Goal: Task Accomplishment & Management: Manage account settings

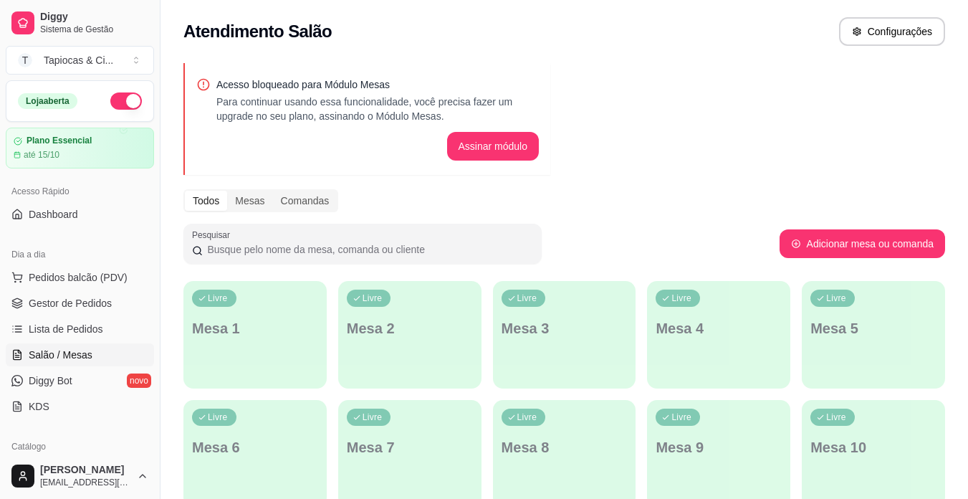
click at [53, 296] on span "Gestor de Pedidos" at bounding box center [70, 303] width 83 height 14
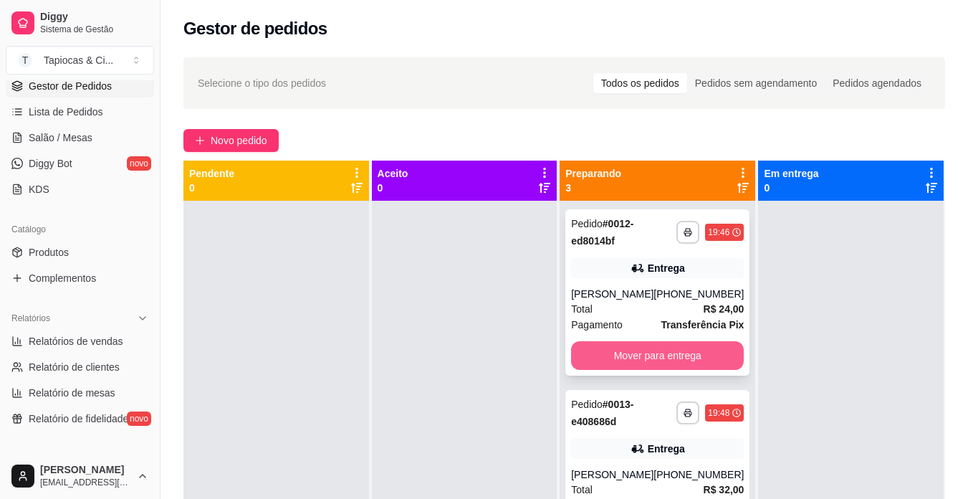
click at [680, 366] on button "Mover para entrega" at bounding box center [657, 355] width 173 height 29
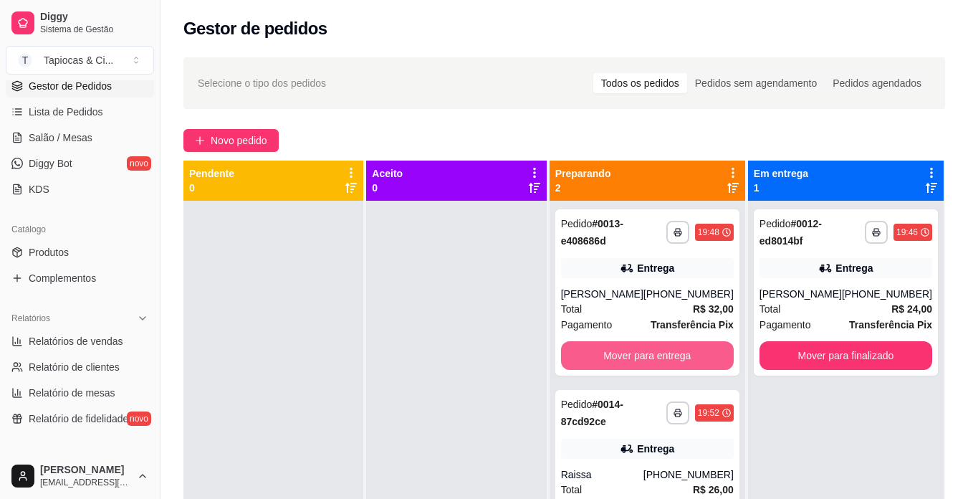
click at [680, 366] on button "Mover para entrega" at bounding box center [647, 355] width 173 height 29
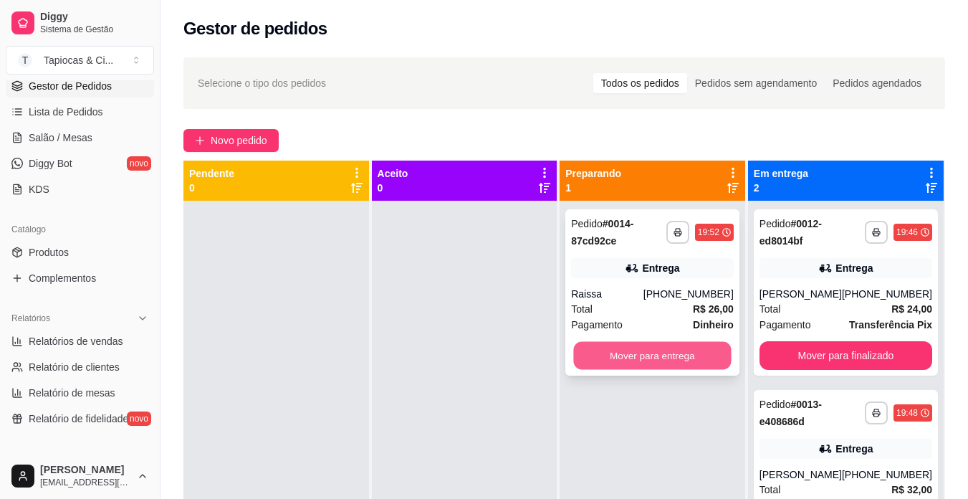
click at [674, 353] on button "Mover para entrega" at bounding box center [653, 356] width 158 height 28
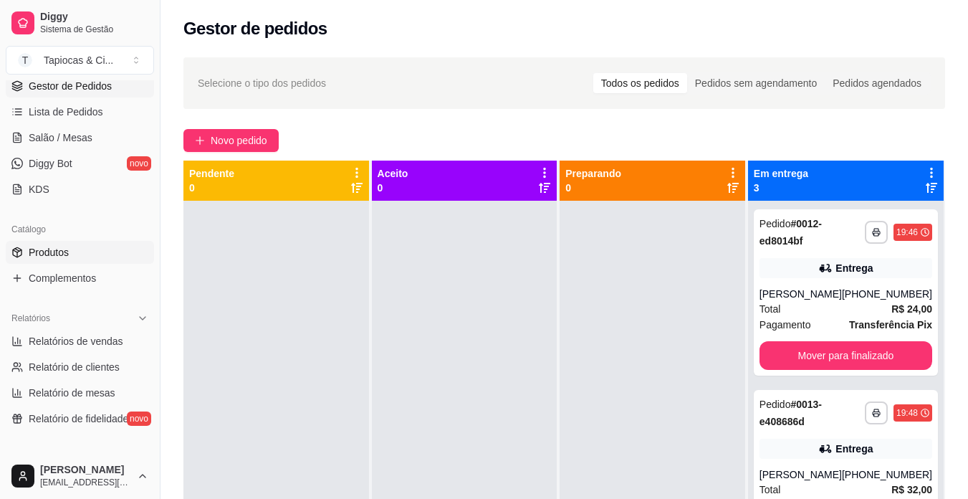
click at [27, 259] on link "Produtos" at bounding box center [80, 252] width 148 height 23
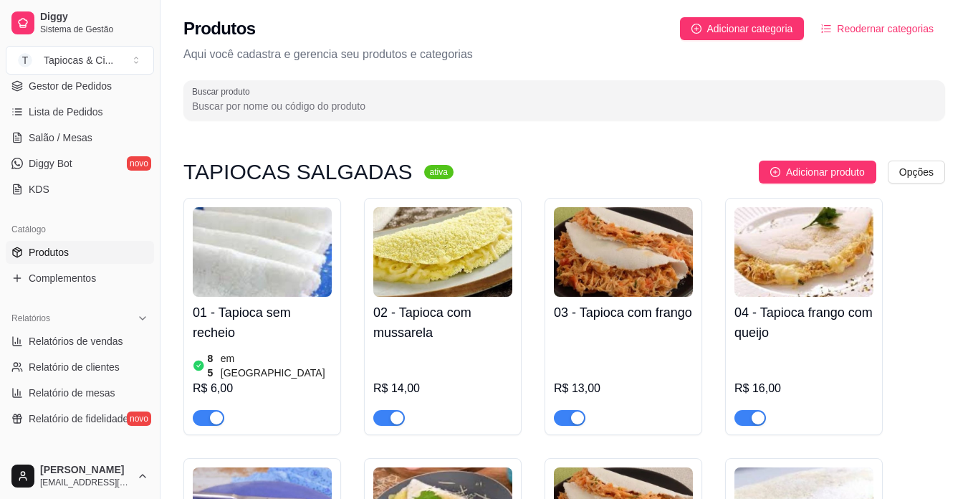
click at [285, 111] on input "Buscar produto" at bounding box center [564, 106] width 745 height 14
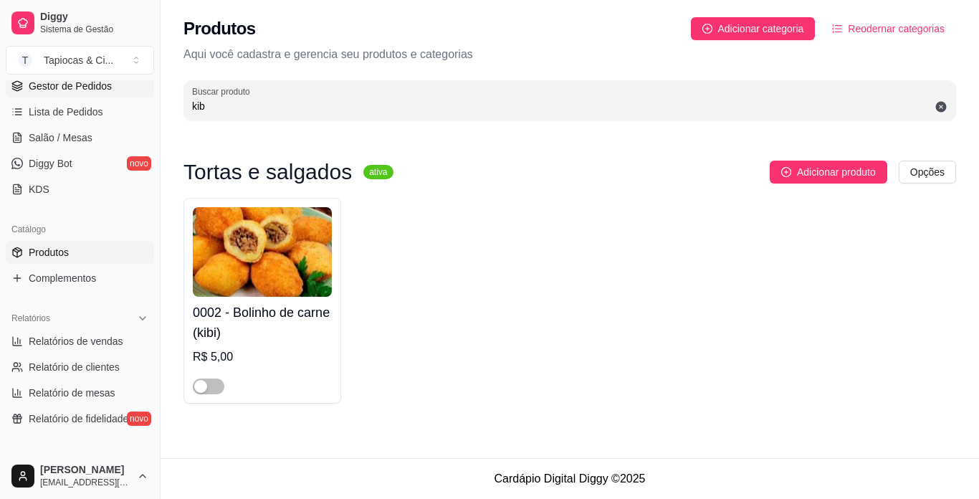
type input "kib"
click at [58, 82] on span "Gestor de Pedidos" at bounding box center [70, 86] width 83 height 14
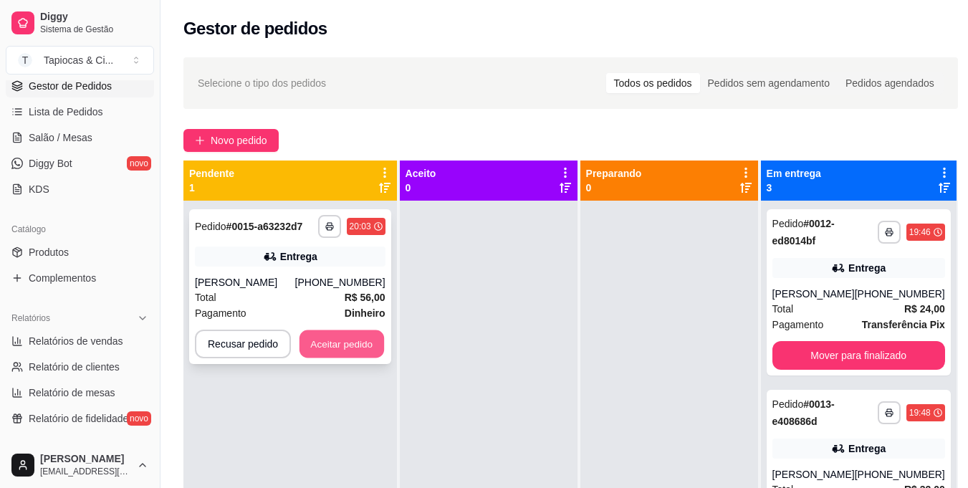
click at [343, 356] on button "Aceitar pedido" at bounding box center [342, 344] width 85 height 28
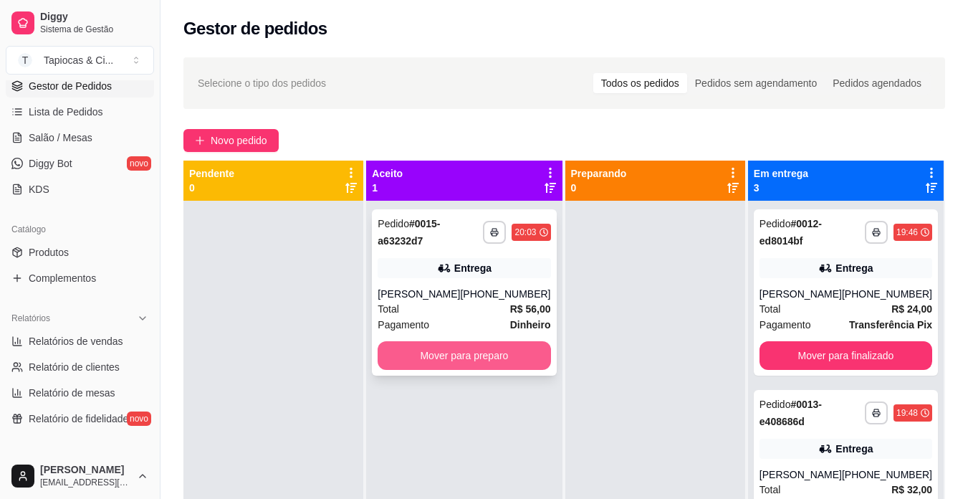
click at [406, 355] on button "Mover para preparo" at bounding box center [464, 355] width 173 height 29
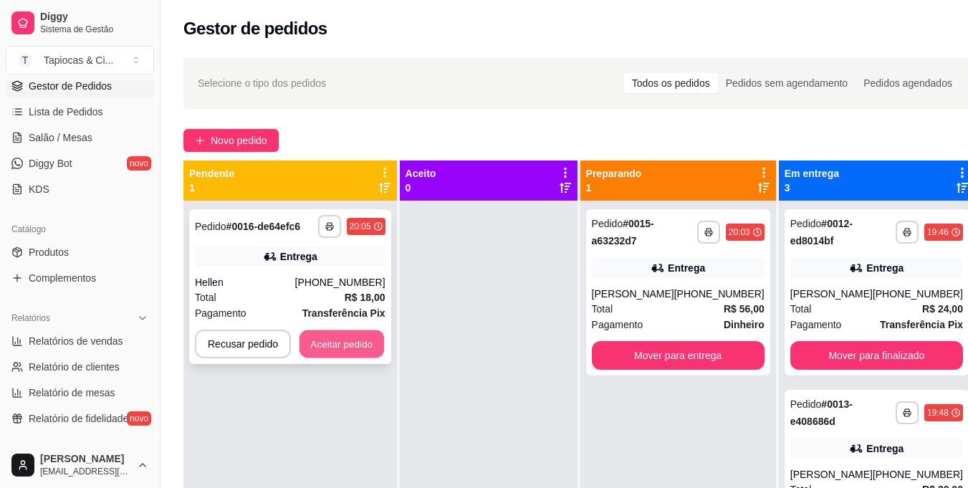
click at [365, 342] on button "Aceitar pedido" at bounding box center [342, 344] width 85 height 28
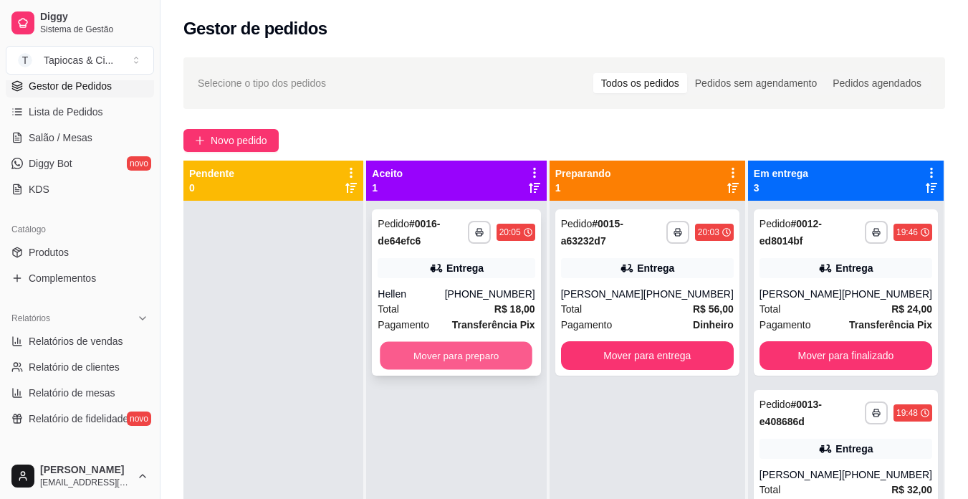
click at [399, 356] on button "Mover para preparo" at bounding box center [457, 356] width 153 height 28
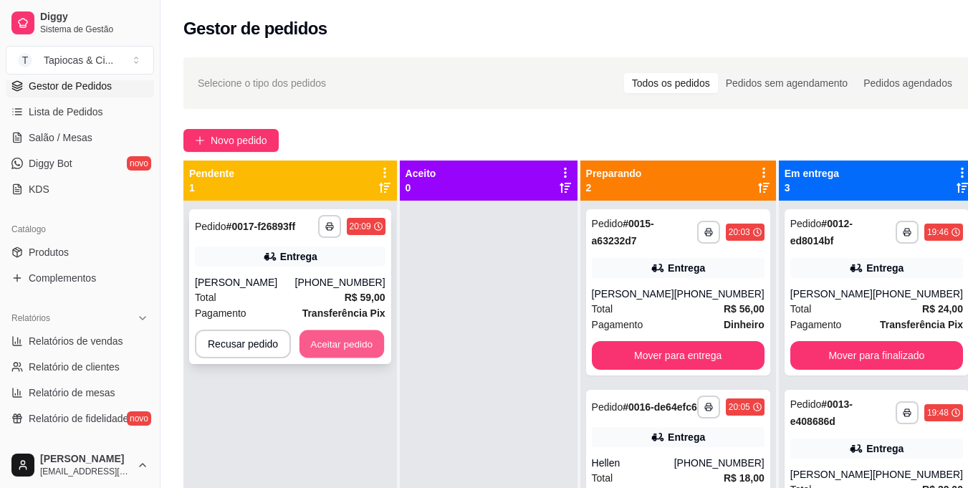
click at [353, 348] on button "Aceitar pedido" at bounding box center [342, 344] width 85 height 28
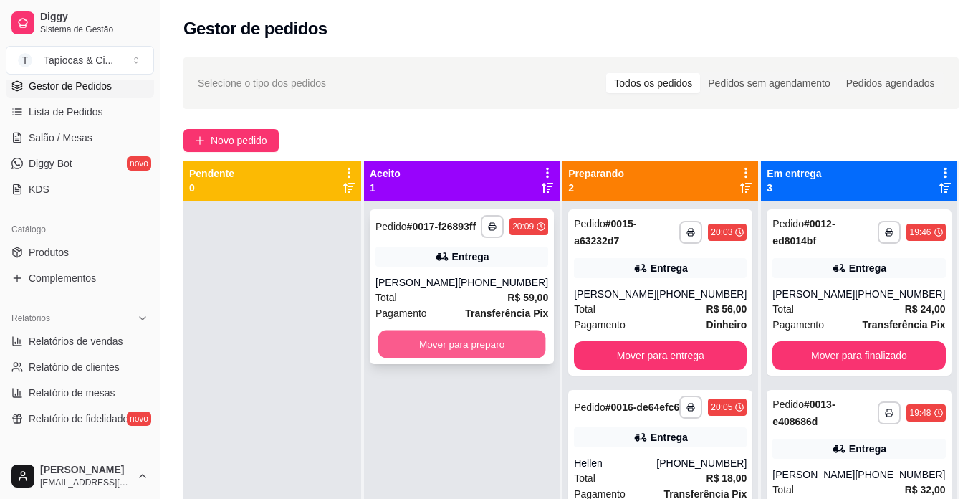
click at [472, 343] on button "Mover para preparo" at bounding box center [462, 344] width 168 height 28
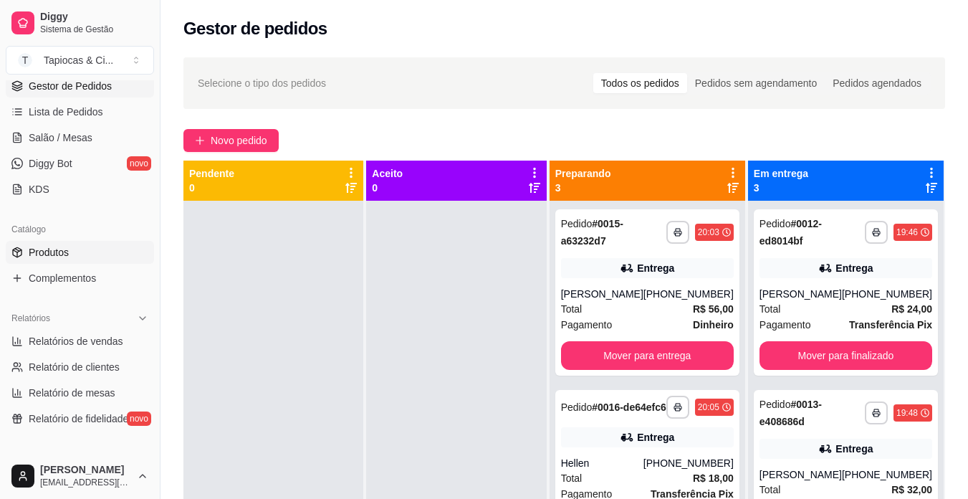
click at [69, 247] on link "Produtos" at bounding box center [80, 252] width 148 height 23
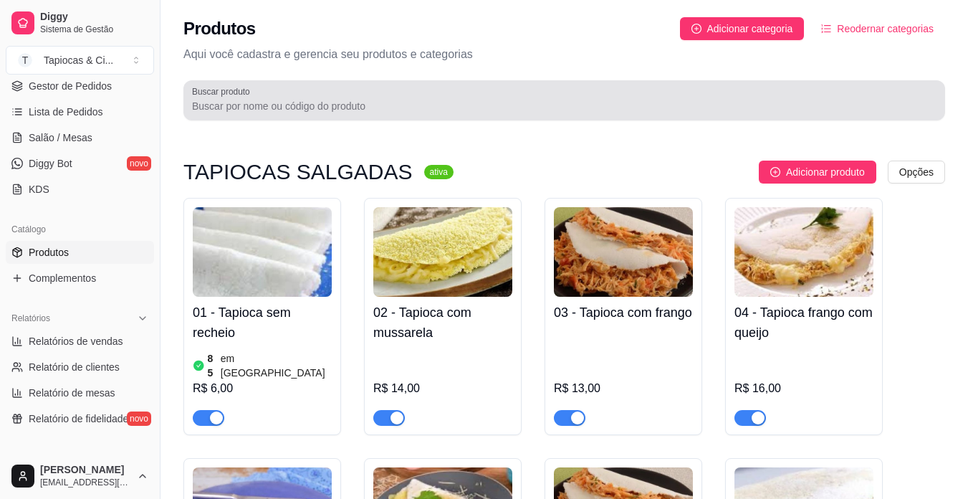
click at [379, 95] on div at bounding box center [564, 100] width 745 height 29
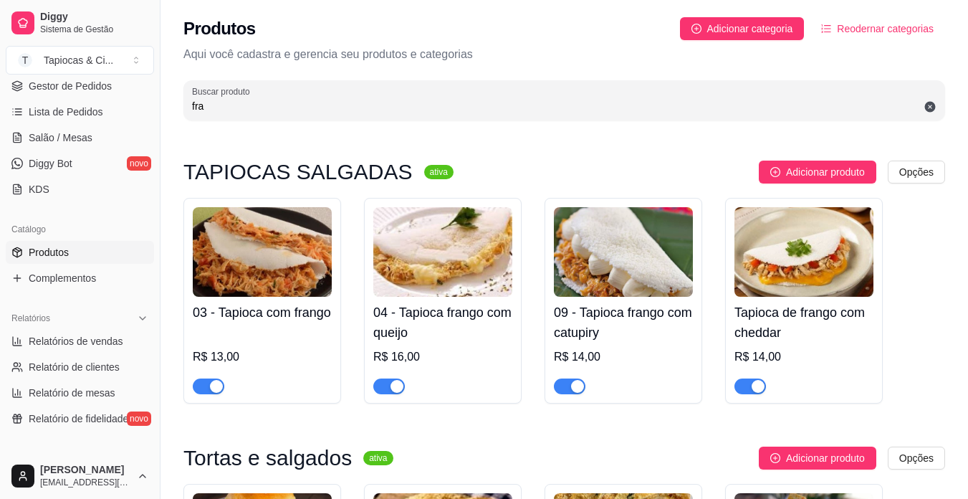
type input "fra"
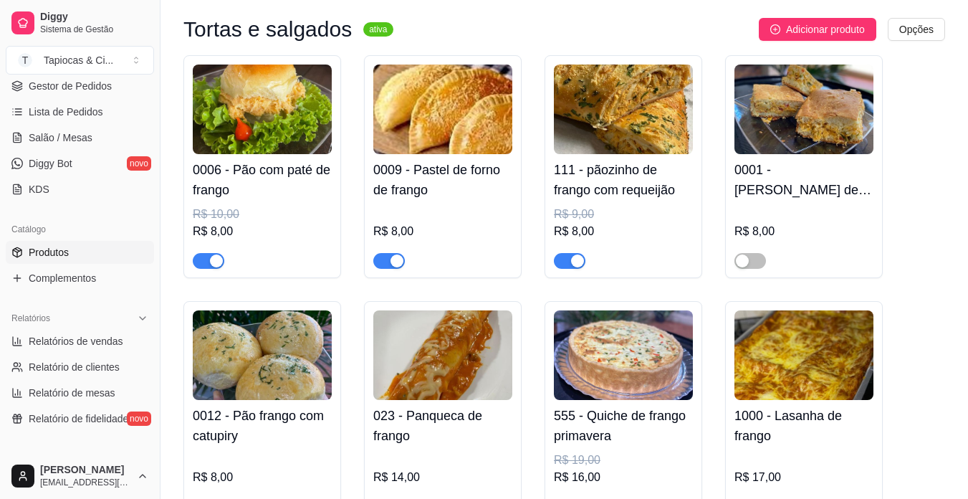
scroll to position [430, 0]
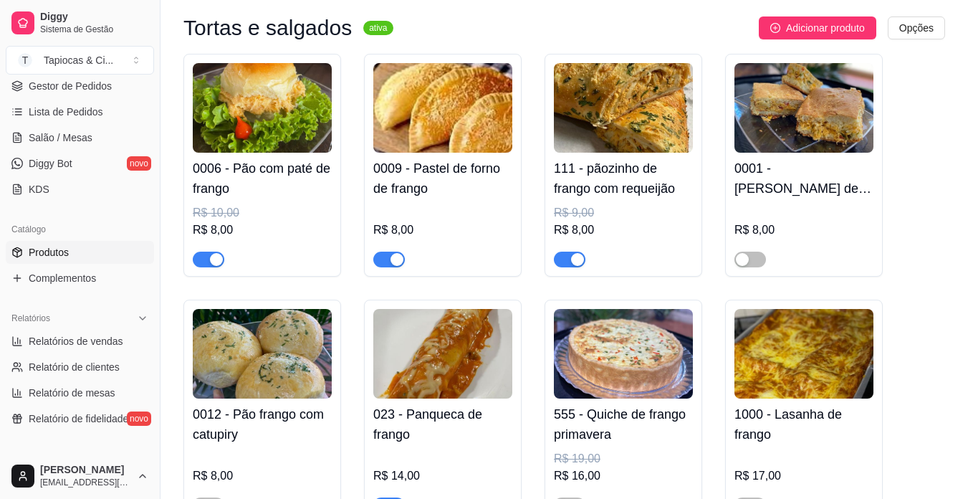
click at [574, 253] on span "button" at bounding box center [570, 260] width 32 height 16
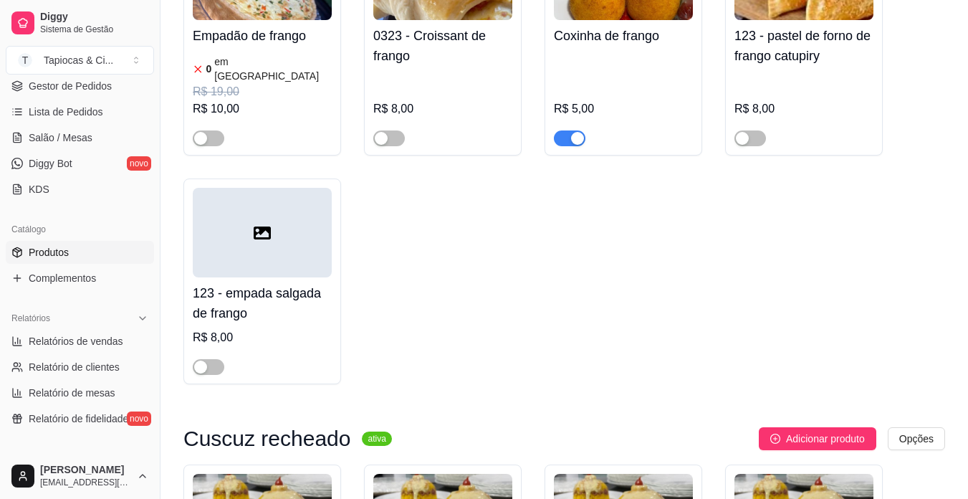
scroll to position [1061, 0]
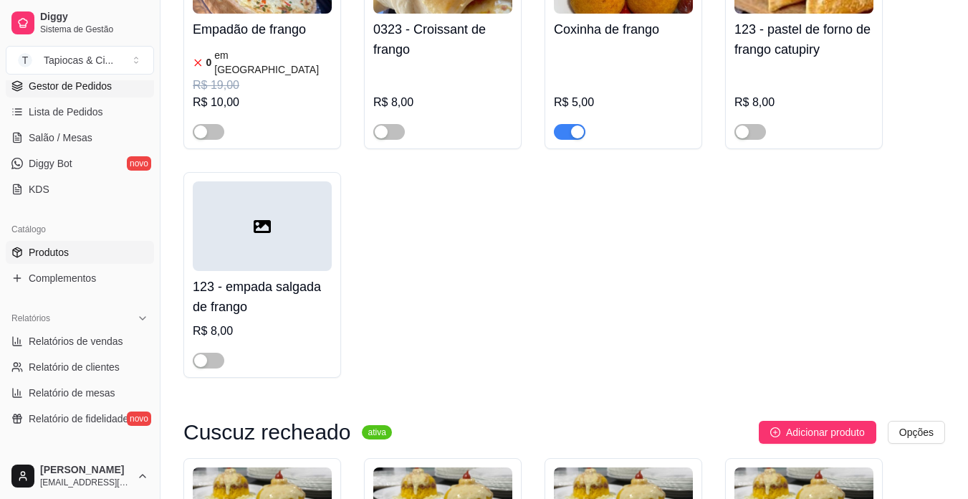
click at [17, 86] on icon at bounding box center [16, 83] width 9 height 5
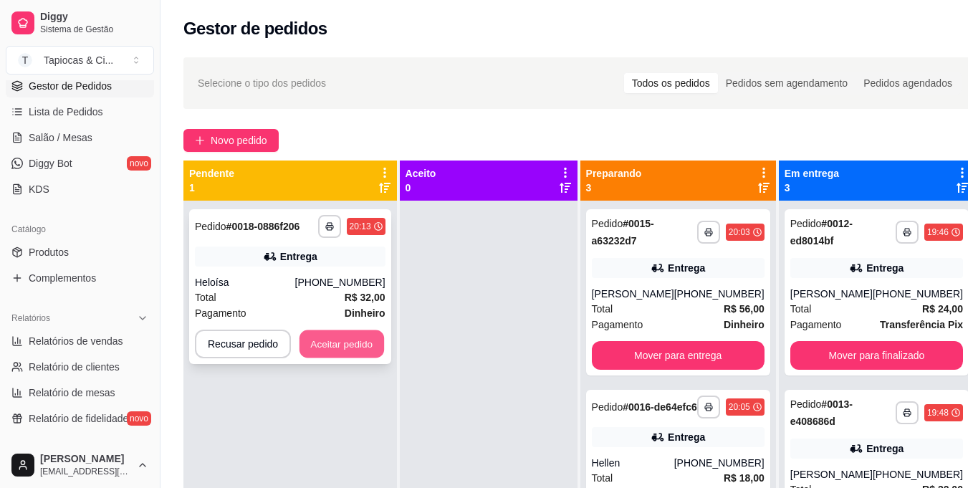
click at [382, 345] on button "Aceitar pedido" at bounding box center [342, 344] width 85 height 28
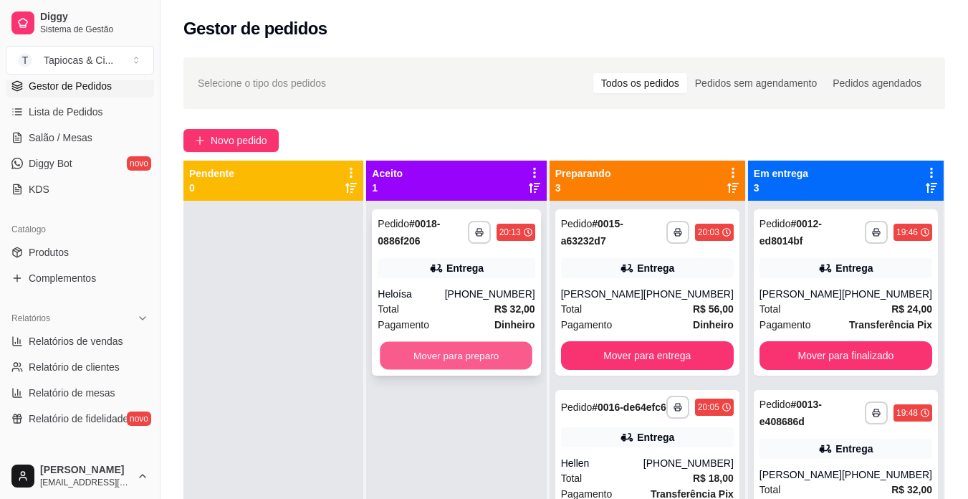
click at [512, 353] on button "Mover para preparo" at bounding box center [457, 356] width 153 height 28
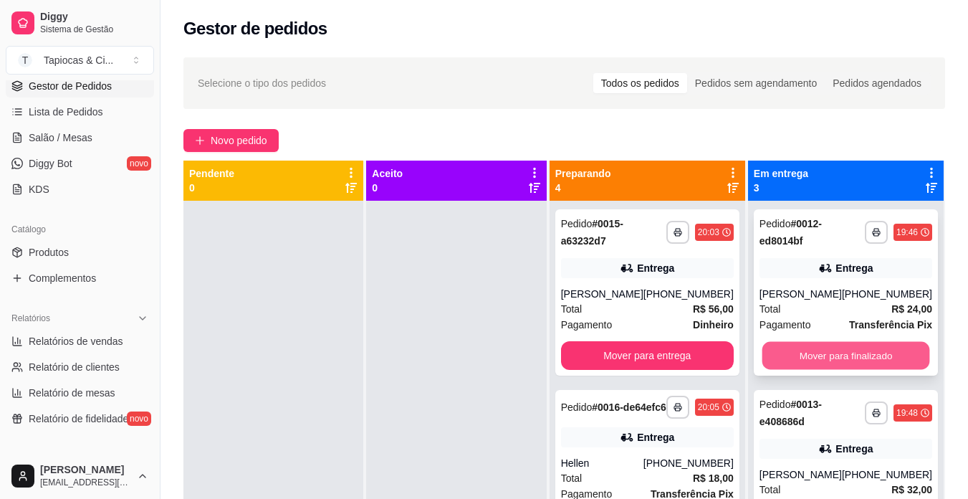
click at [885, 370] on button "Mover para finalizado" at bounding box center [846, 356] width 168 height 28
click at [844, 345] on button "Mover para finalizado" at bounding box center [846, 356] width 168 height 28
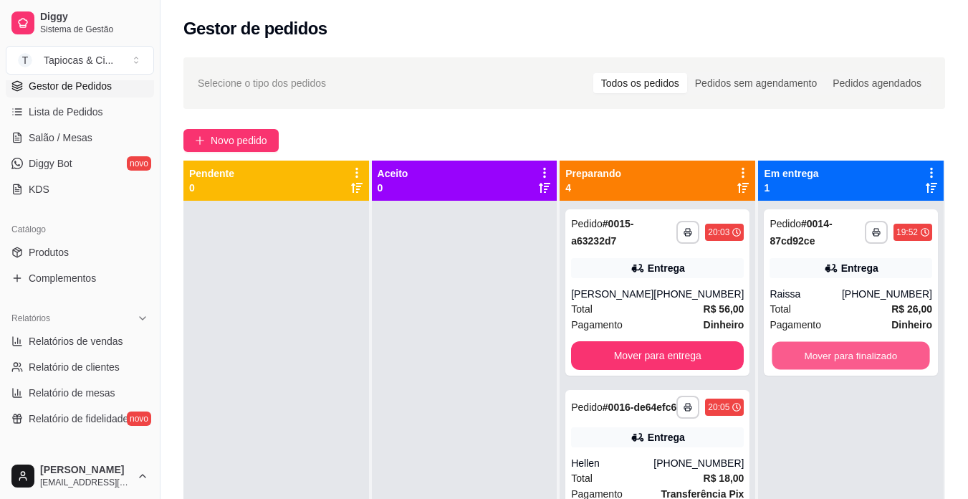
click at [844, 347] on button "Mover para finalizado" at bounding box center [852, 356] width 158 height 28
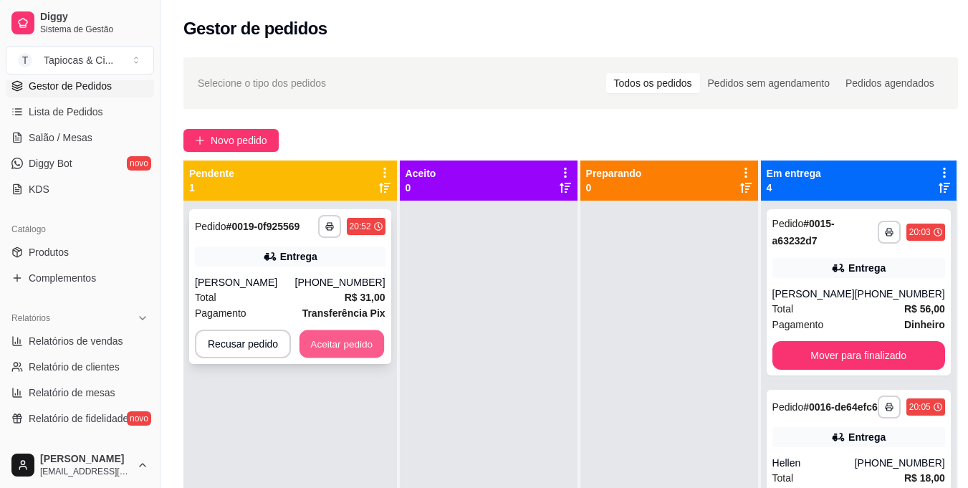
click at [366, 332] on button "Aceitar pedido" at bounding box center [342, 344] width 85 height 28
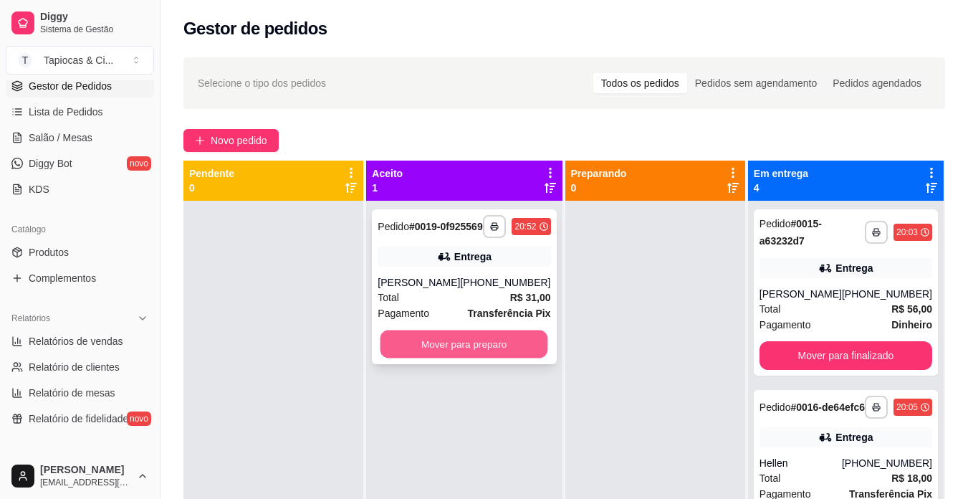
click at [541, 345] on button "Mover para preparo" at bounding box center [465, 344] width 168 height 28
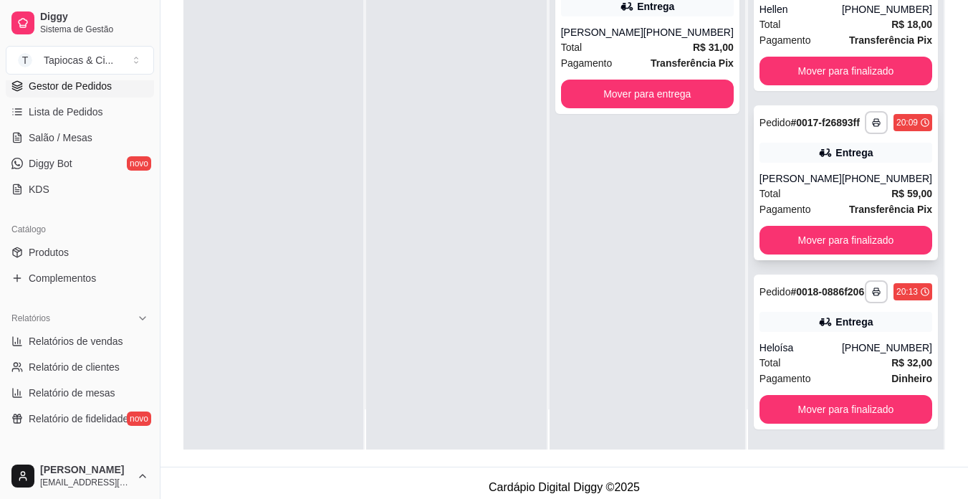
scroll to position [219, 0]
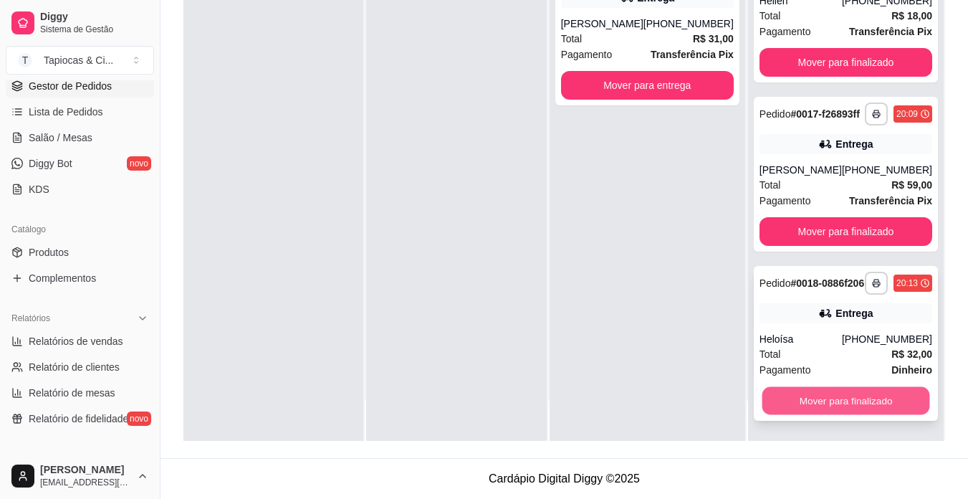
click at [858, 409] on button "Mover para finalizado" at bounding box center [846, 401] width 168 height 28
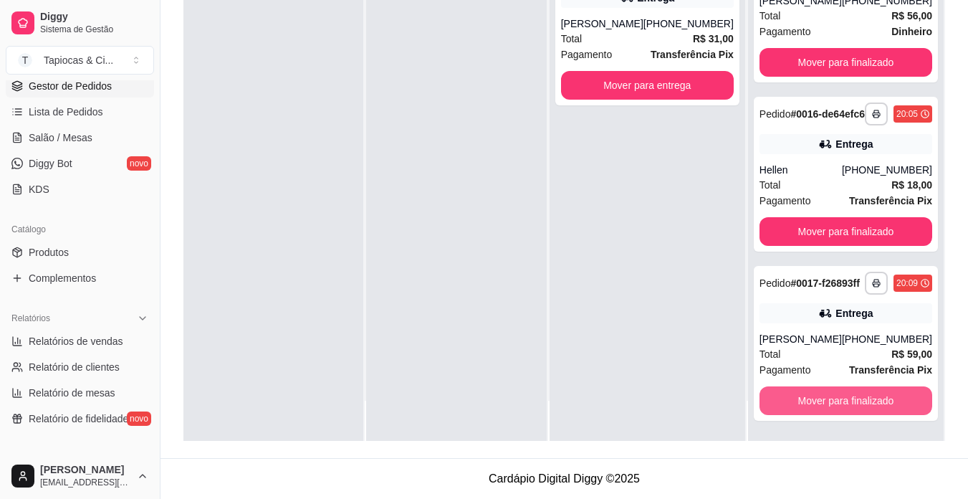
scroll to position [57, 0]
click at [858, 409] on button "Mover para finalizado" at bounding box center [846, 401] width 168 height 28
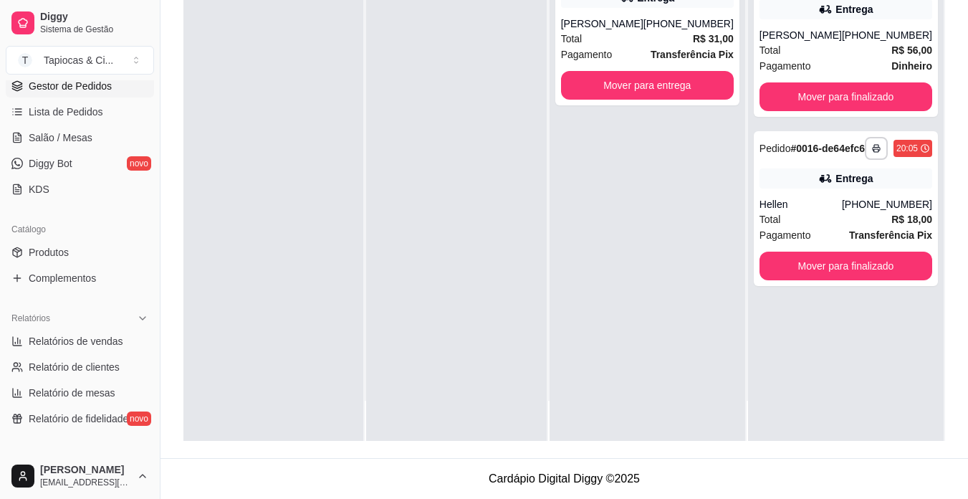
scroll to position [0, 0]
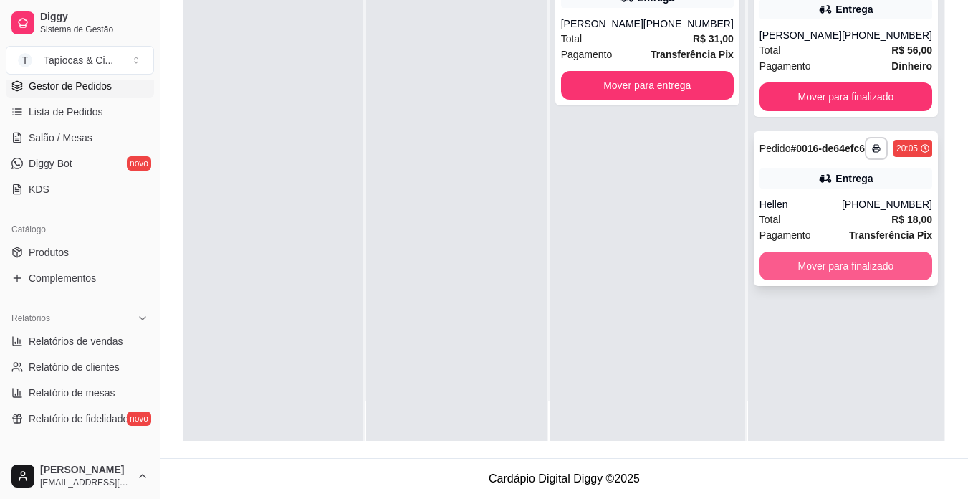
click at [882, 264] on button "Mover para finalizado" at bounding box center [846, 266] width 173 height 29
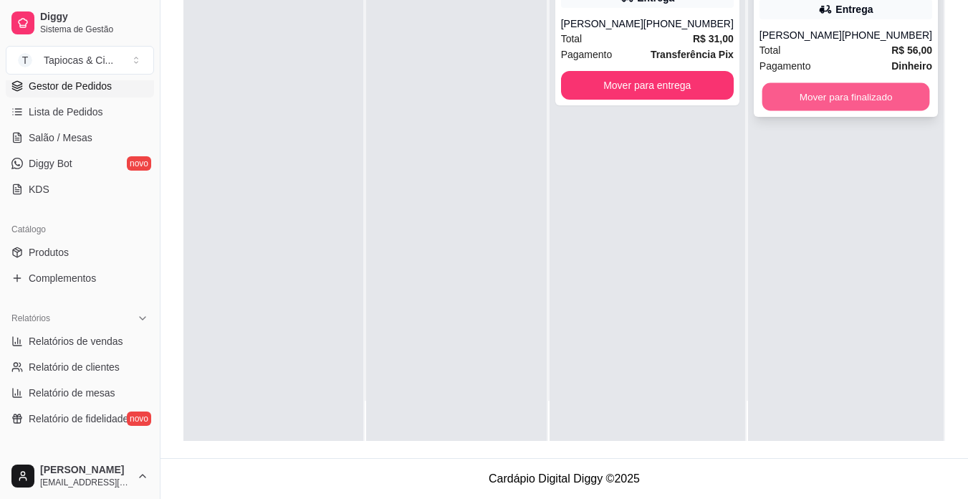
click at [889, 90] on button "Mover para finalizado" at bounding box center [846, 97] width 168 height 28
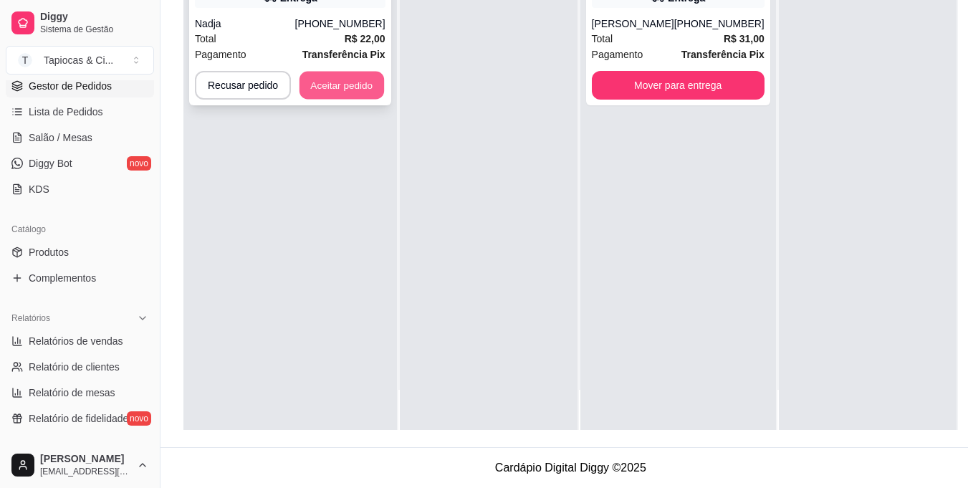
click at [360, 95] on button "Aceitar pedido" at bounding box center [342, 86] width 85 height 28
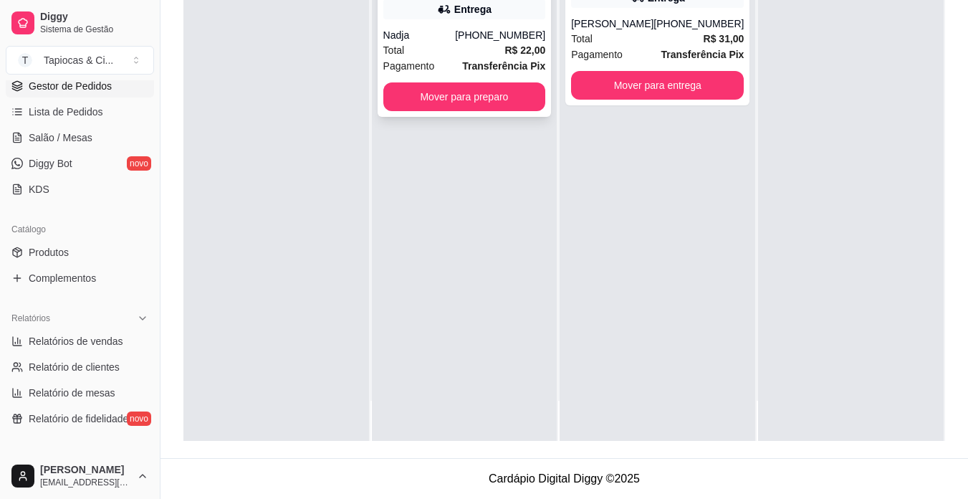
click at [521, 114] on div "**********" at bounding box center [465, 34] width 174 height 166
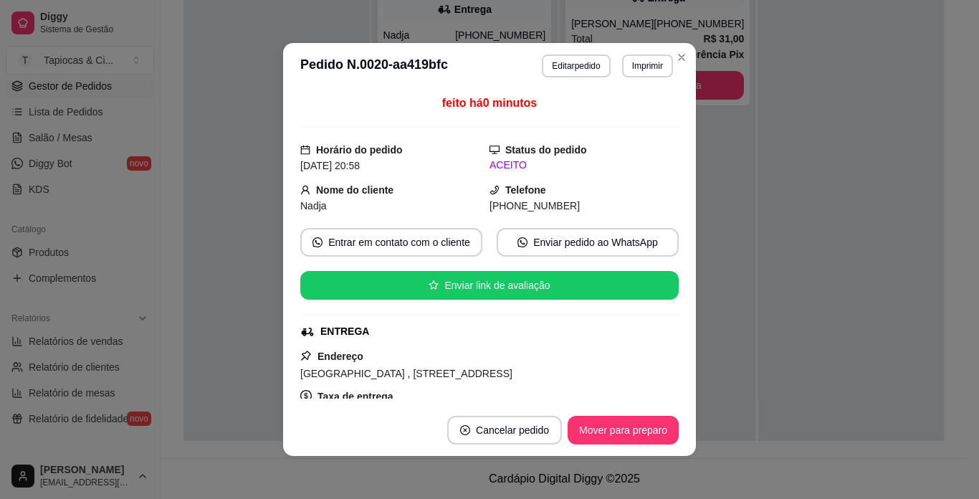
click at [591, 445] on footer "Cancelar pedido Mover para preparo" at bounding box center [489, 430] width 413 height 52
click at [601, 432] on button "Mover para preparo" at bounding box center [623, 430] width 108 height 28
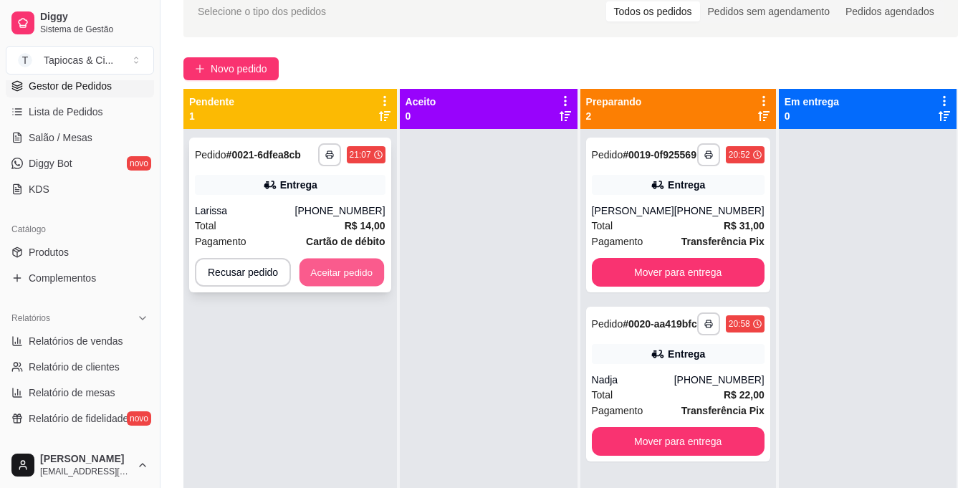
click at [349, 277] on button "Aceitar pedido" at bounding box center [342, 273] width 85 height 28
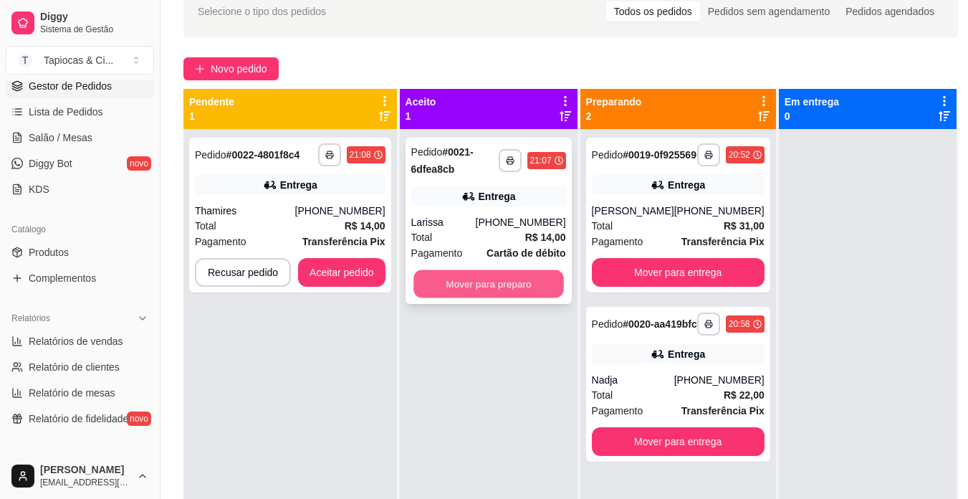
click at [441, 291] on button "Mover para preparo" at bounding box center [489, 284] width 151 height 28
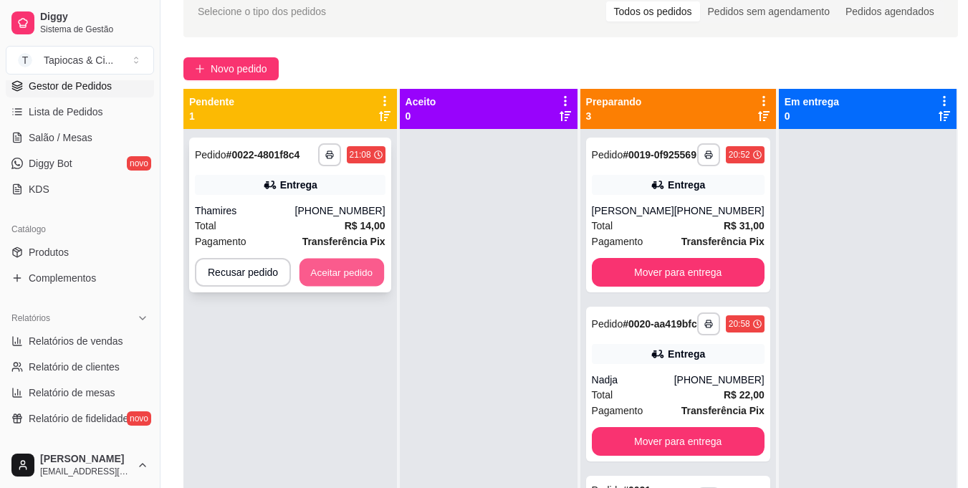
click at [335, 265] on button "Aceitar pedido" at bounding box center [342, 273] width 85 height 28
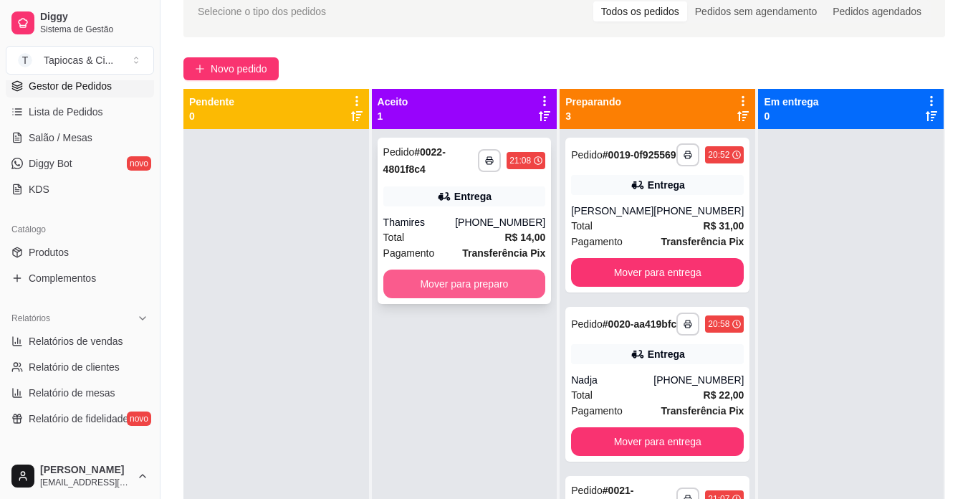
click at [427, 285] on button "Mover para preparo" at bounding box center [464, 283] width 163 height 29
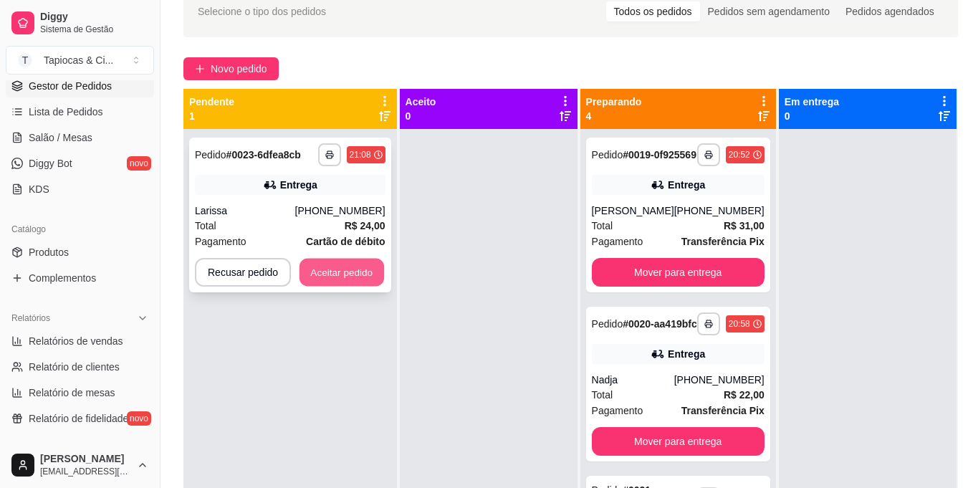
click at [328, 273] on button "Aceitar pedido" at bounding box center [342, 273] width 85 height 28
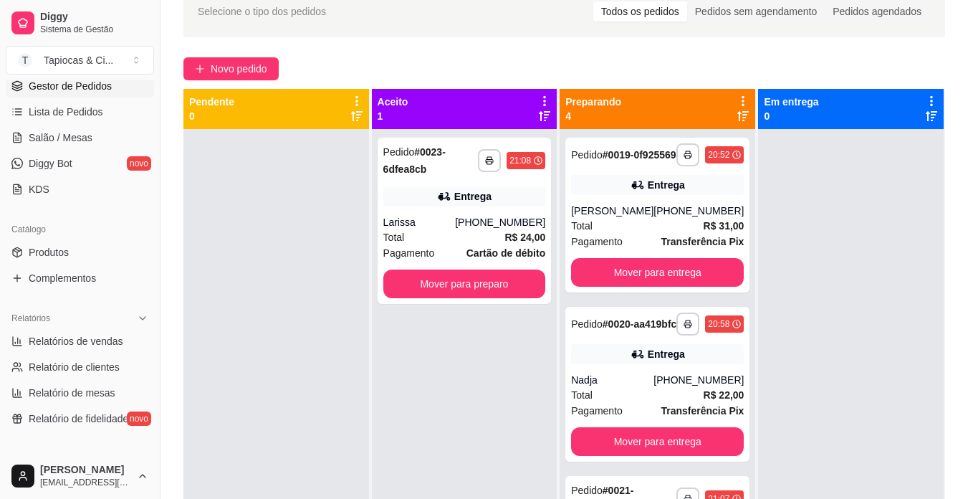
drag, startPoint x: 522, startPoint y: 310, endPoint x: 531, endPoint y: 355, distance: 46.0
click at [525, 313] on div "**********" at bounding box center [465, 378] width 186 height 499
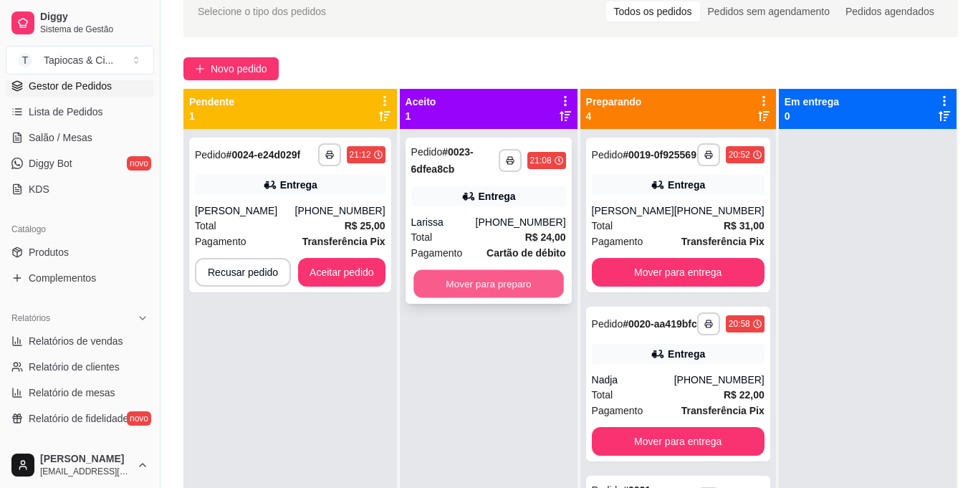
click at [533, 290] on button "Mover para preparo" at bounding box center [489, 284] width 151 height 28
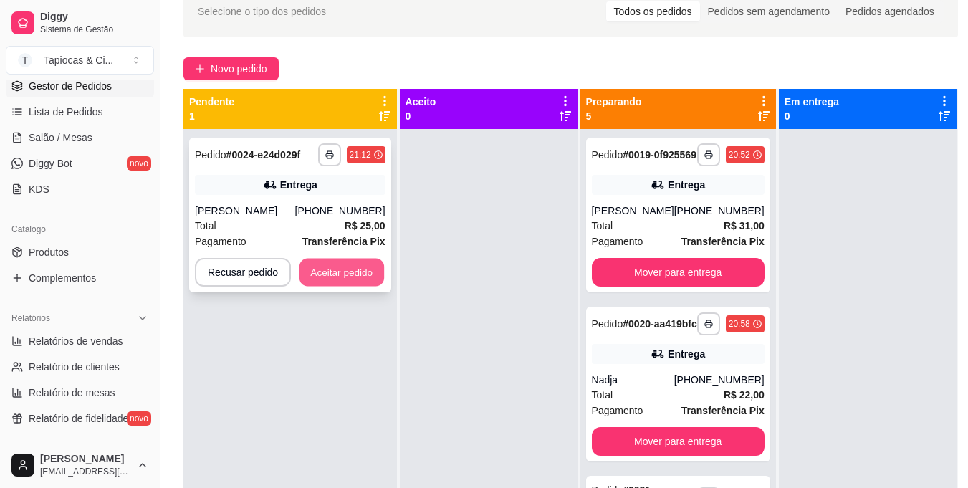
click at [325, 262] on button "Aceitar pedido" at bounding box center [342, 273] width 85 height 28
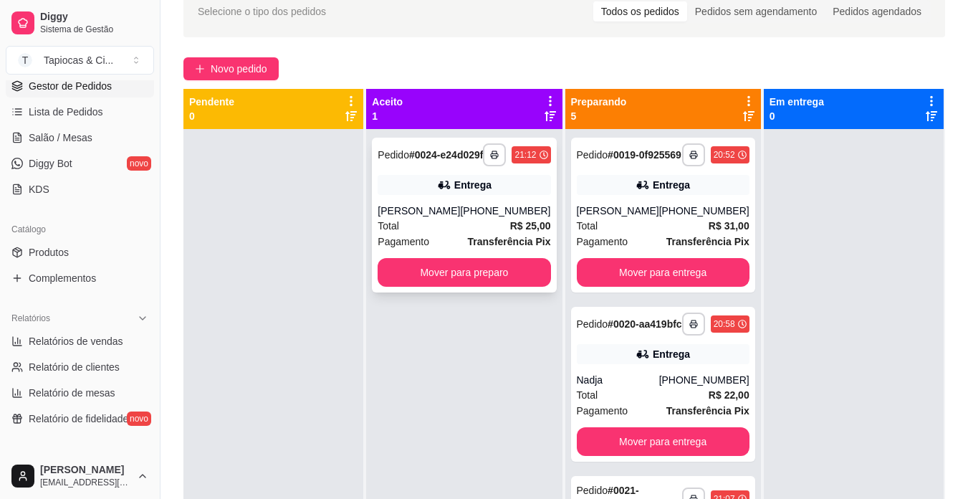
click at [506, 292] on div "**********" at bounding box center [464, 215] width 184 height 155
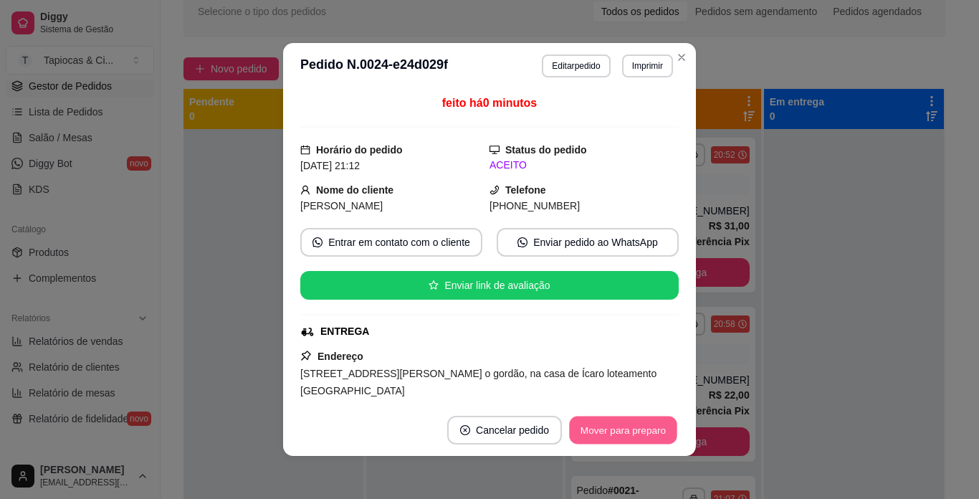
click at [568, 427] on div "Mover para preparo" at bounding box center [623, 430] width 111 height 29
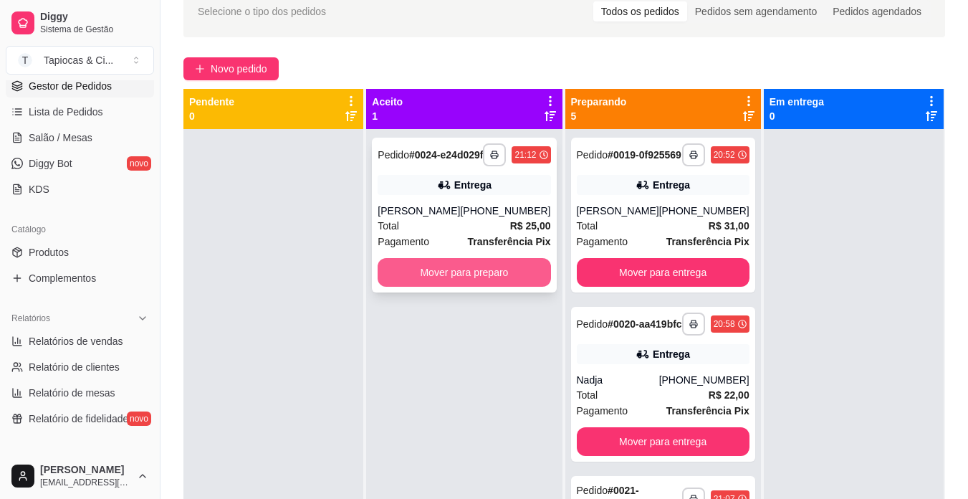
click at [410, 281] on button "Mover para preparo" at bounding box center [464, 272] width 173 height 29
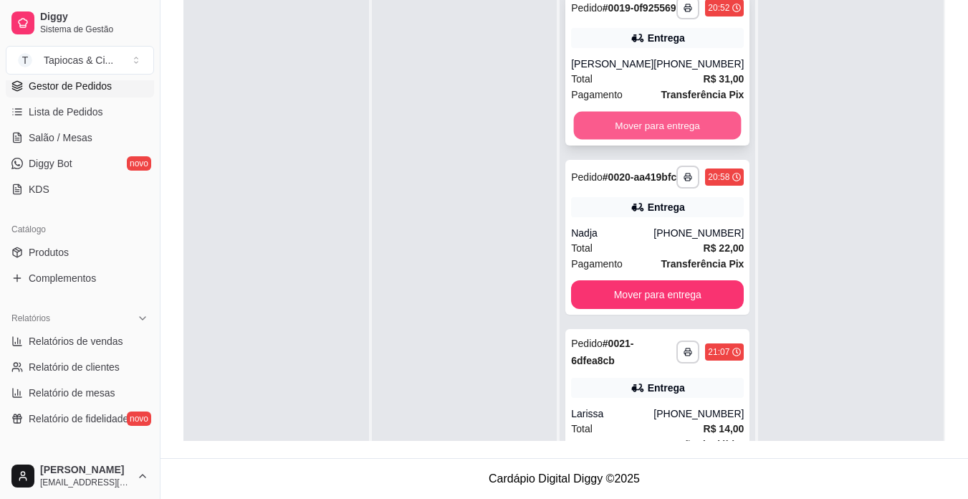
click at [703, 140] on button "Mover para entrega" at bounding box center [658, 126] width 168 height 28
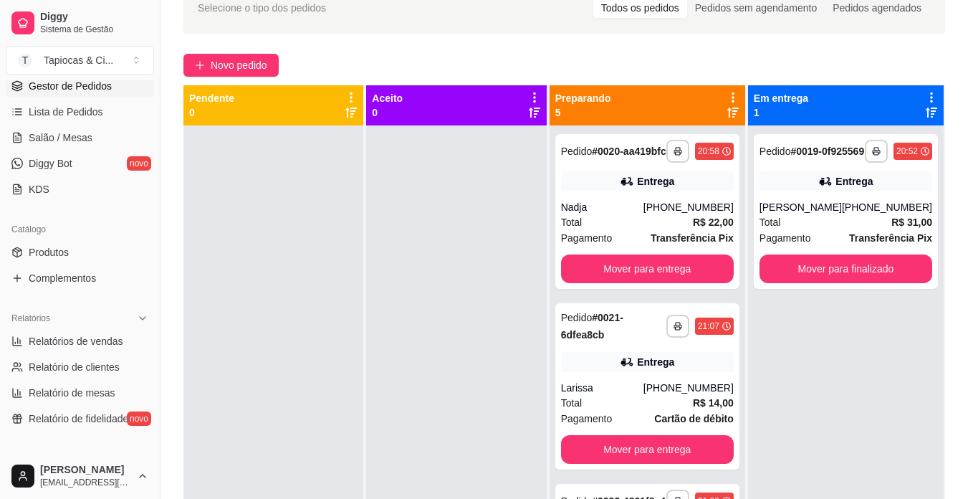
scroll to position [40, 0]
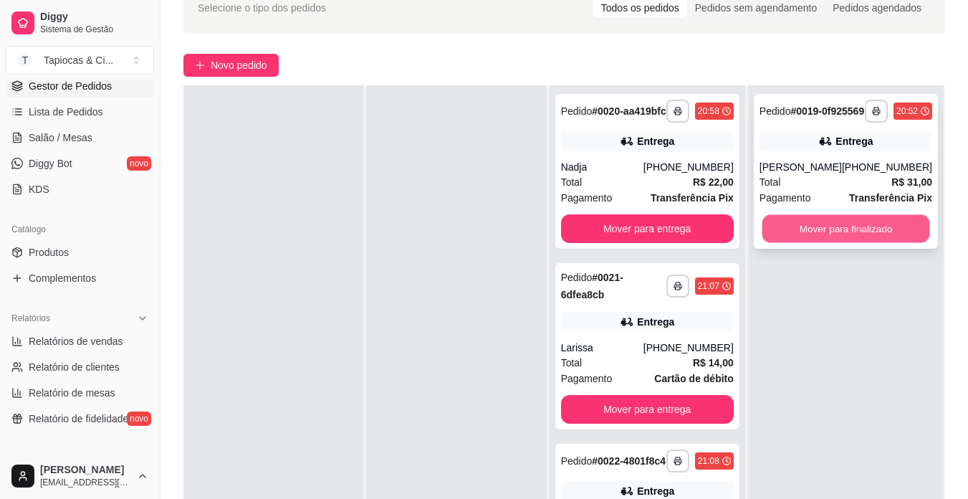
click at [887, 243] on button "Mover para finalizado" at bounding box center [846, 229] width 168 height 28
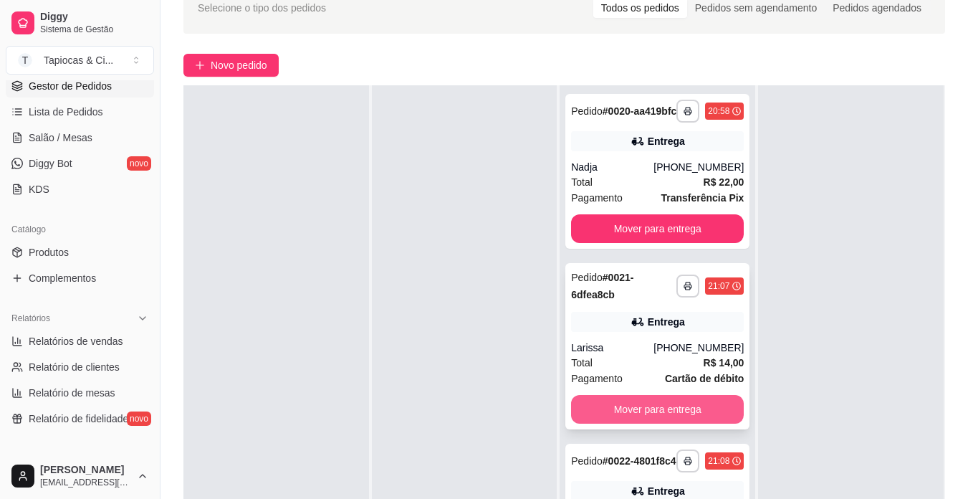
click at [709, 416] on button "Mover para entrega" at bounding box center [657, 409] width 173 height 29
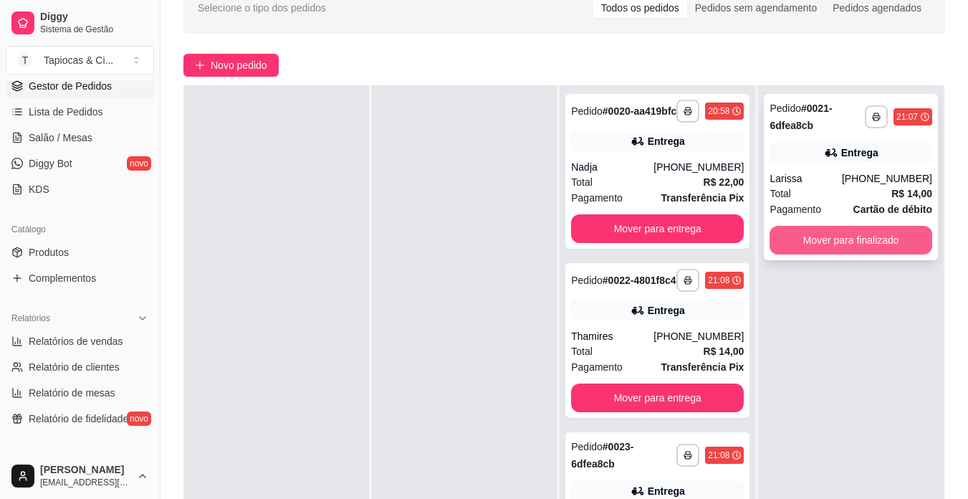
click at [915, 237] on button "Mover para finalizado" at bounding box center [851, 240] width 163 height 29
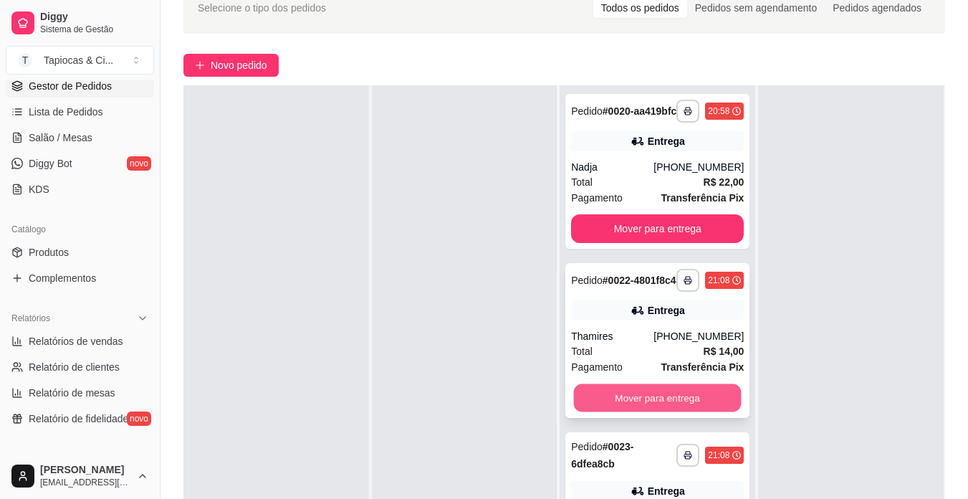
click at [689, 412] on button "Mover para entrega" at bounding box center [658, 398] width 168 height 28
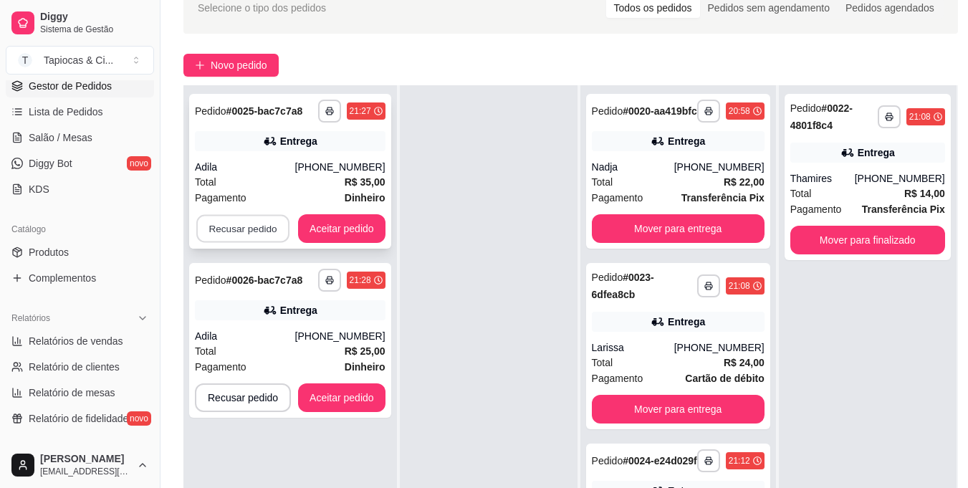
click at [210, 227] on button "Recusar pedido" at bounding box center [242, 229] width 93 height 28
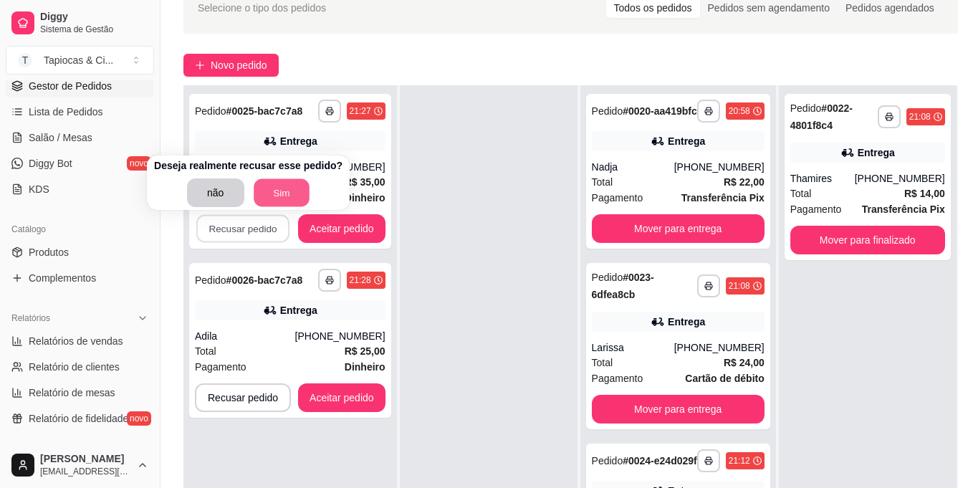
click at [298, 195] on button "Sim" at bounding box center [282, 193] width 56 height 28
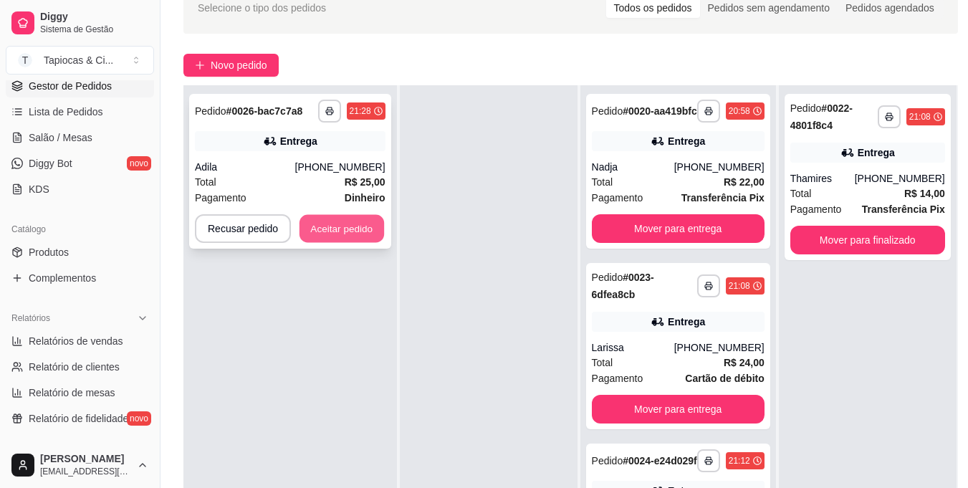
click at [336, 229] on button "Aceitar pedido" at bounding box center [342, 229] width 85 height 28
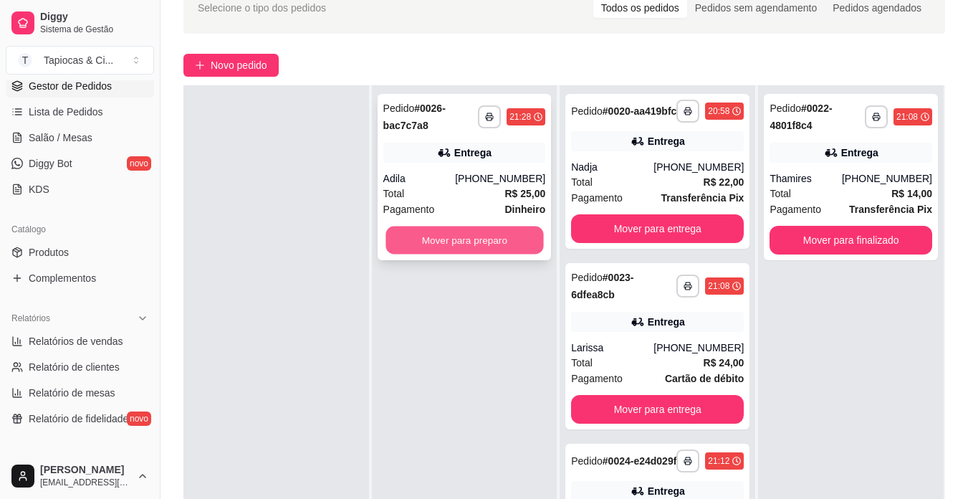
click at [472, 248] on button "Mover para preparo" at bounding box center [465, 240] width 158 height 28
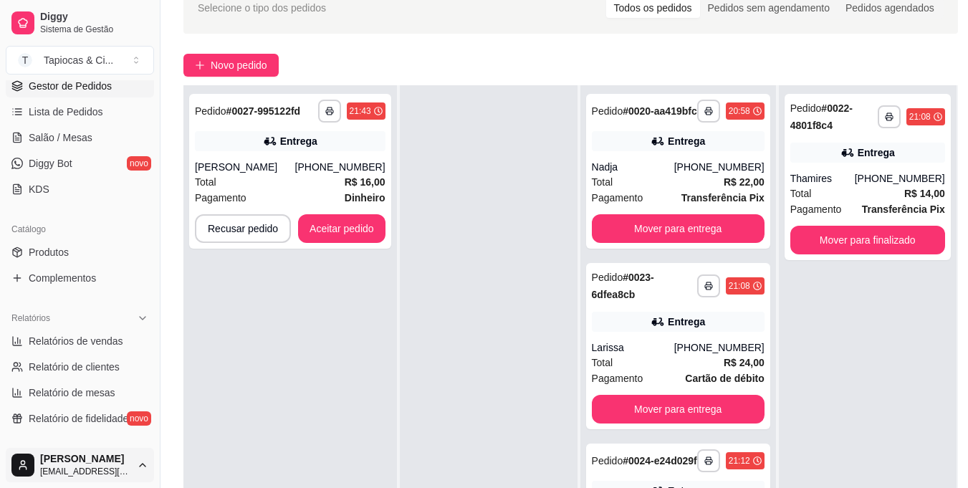
drag, startPoint x: 9, startPoint y: 445, endPoint x: 15, endPoint y: 468, distance: 23.8
click at [15, 468] on div "Diggy Sistema de Gestão T Tapiocas & Ci ... Loja aberta Plano Essencial até 15/…" at bounding box center [80, 244] width 160 height 488
click at [180, 141] on div "**********" at bounding box center [571, 281] width 821 height 617
click at [353, 246] on div "**********" at bounding box center [290, 171] width 202 height 155
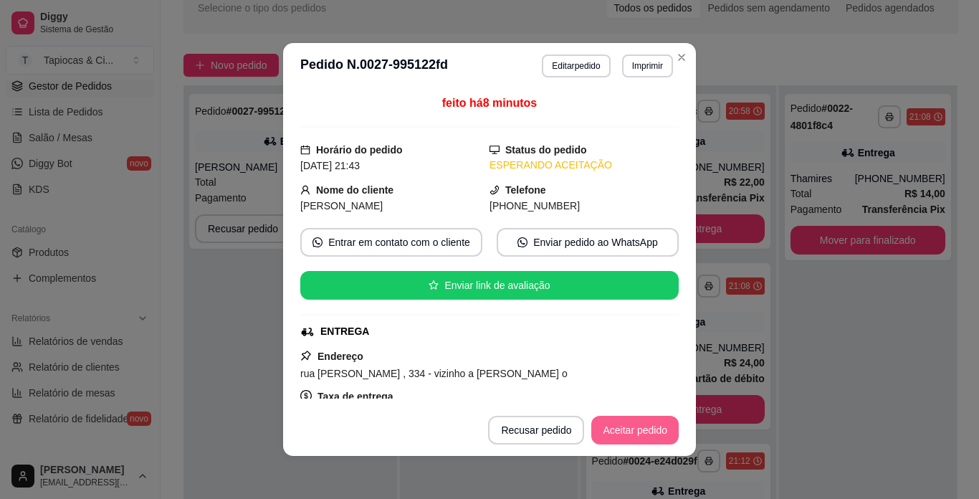
click at [586, 425] on div "Recusar pedido Aceitar pedido" at bounding box center [583, 430] width 191 height 29
click at [597, 441] on button "Aceitar pedido" at bounding box center [635, 430] width 85 height 28
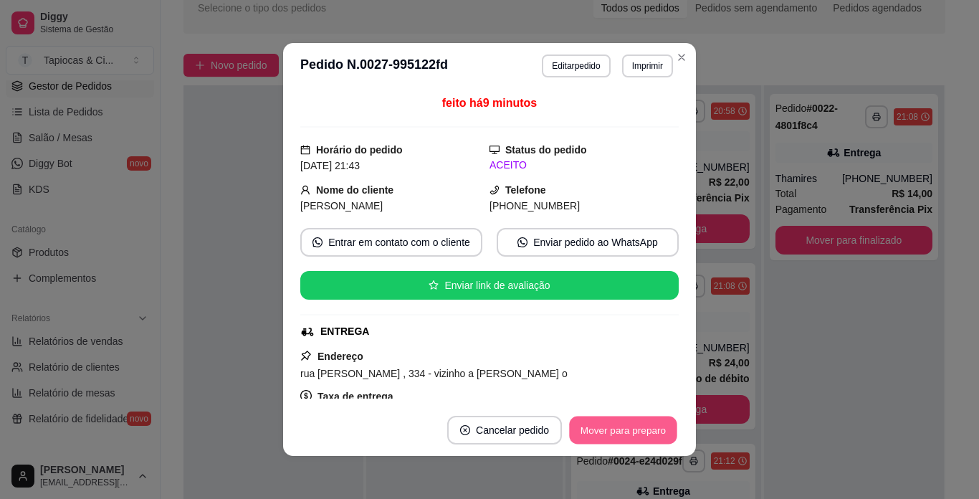
click at [597, 441] on button "Mover para preparo" at bounding box center [623, 430] width 108 height 28
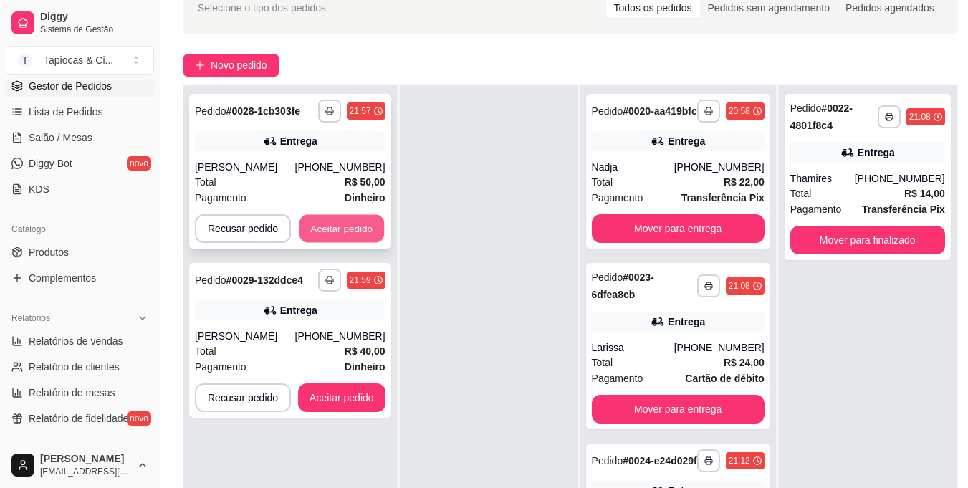
click at [340, 221] on button "Aceitar pedido" at bounding box center [342, 229] width 85 height 28
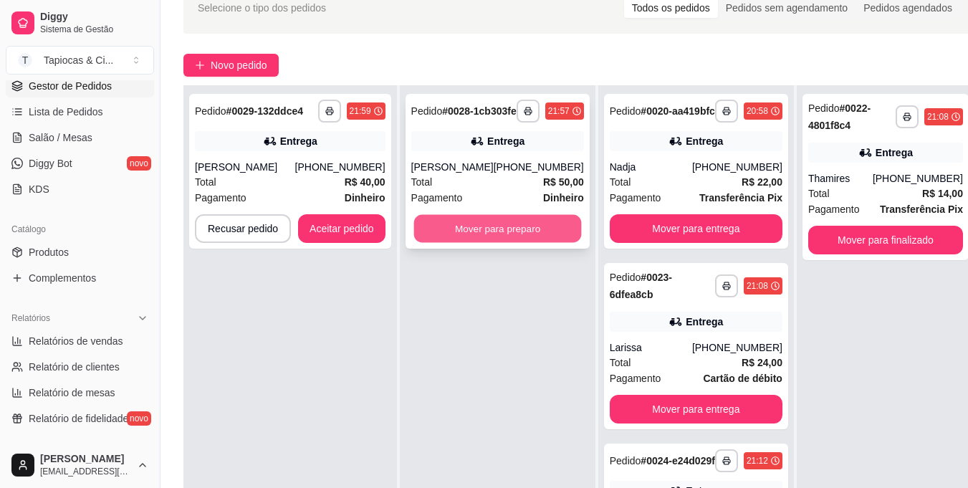
click at [521, 243] on button "Mover para preparo" at bounding box center [498, 229] width 168 height 28
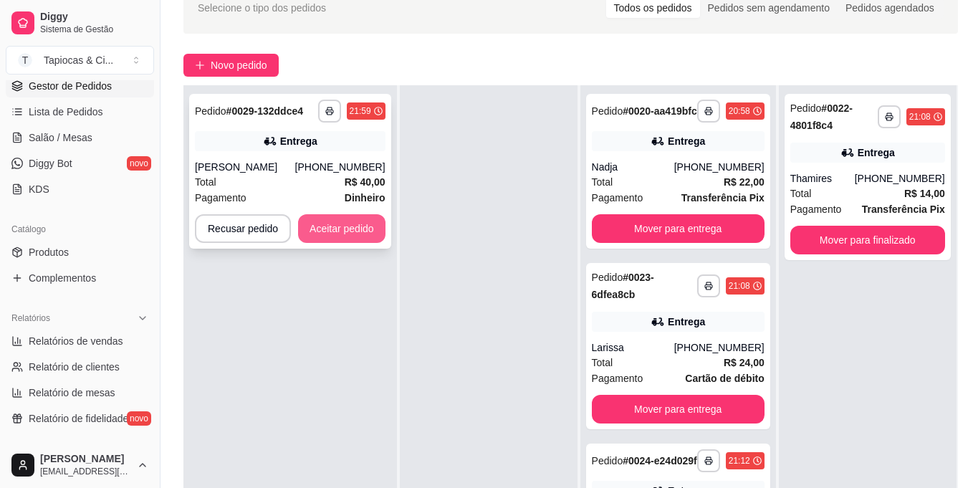
click at [368, 226] on button "Aceitar pedido" at bounding box center [341, 228] width 87 height 29
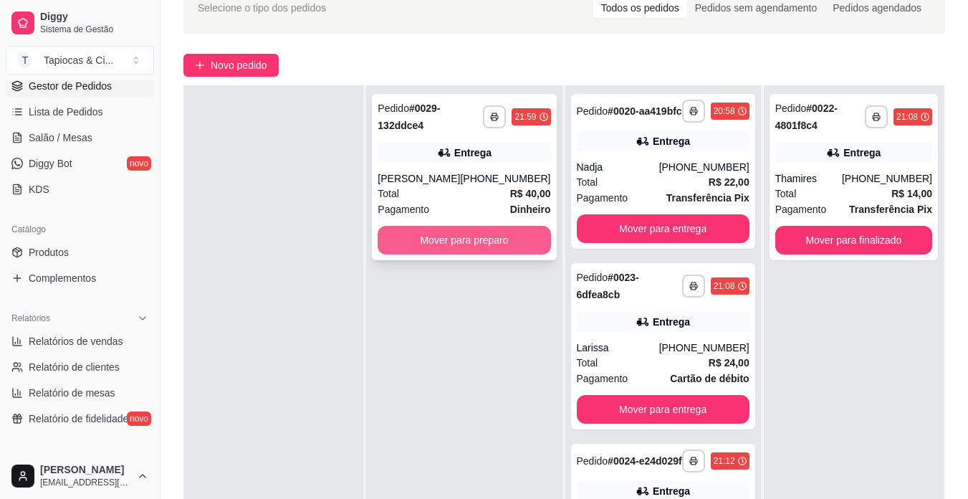
click at [507, 236] on button "Mover para preparo" at bounding box center [464, 240] width 173 height 29
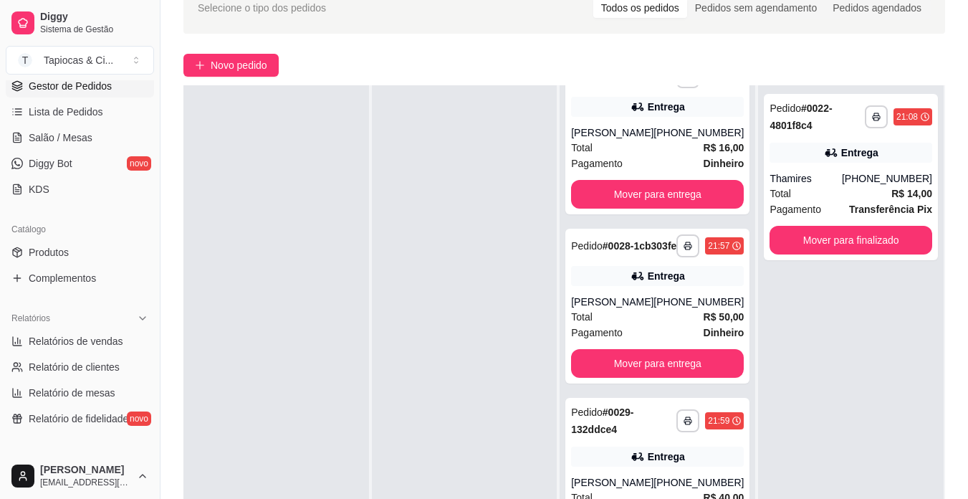
scroll to position [708, 0]
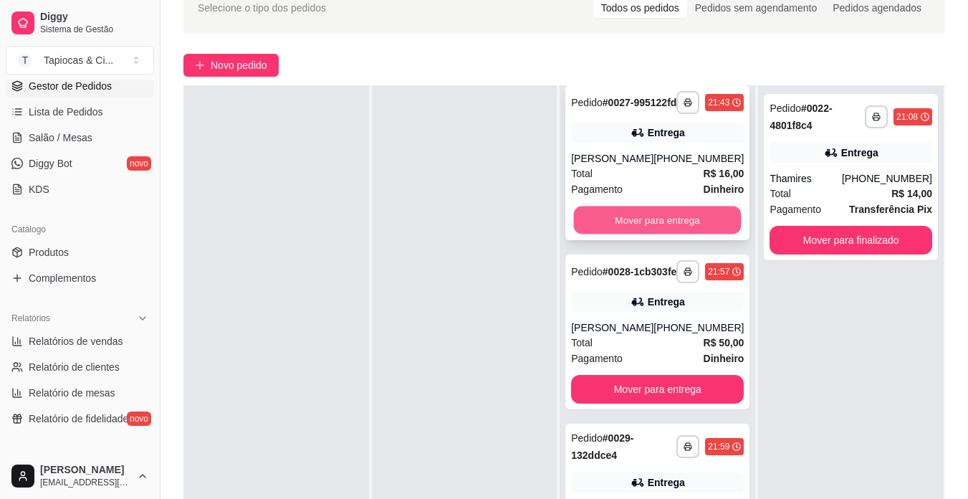
click at [667, 234] on button "Mover para entrega" at bounding box center [658, 220] width 168 height 28
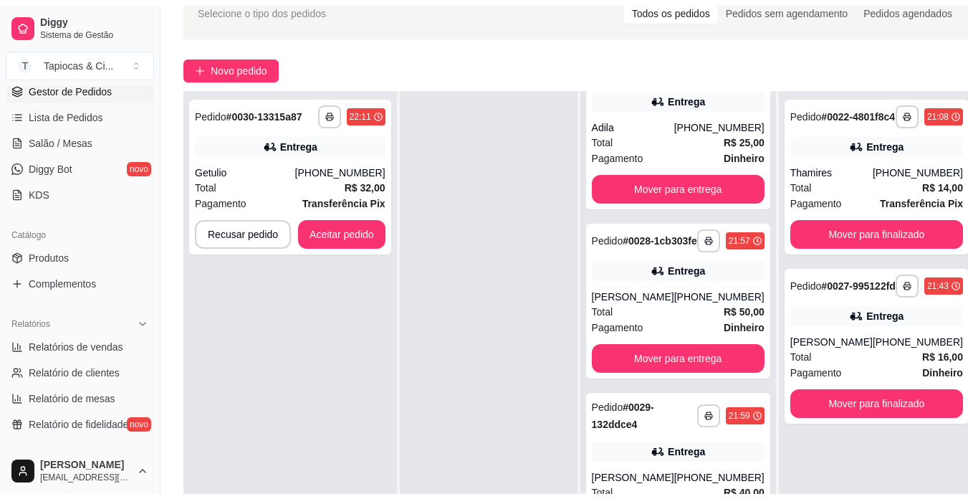
scroll to position [613, 0]
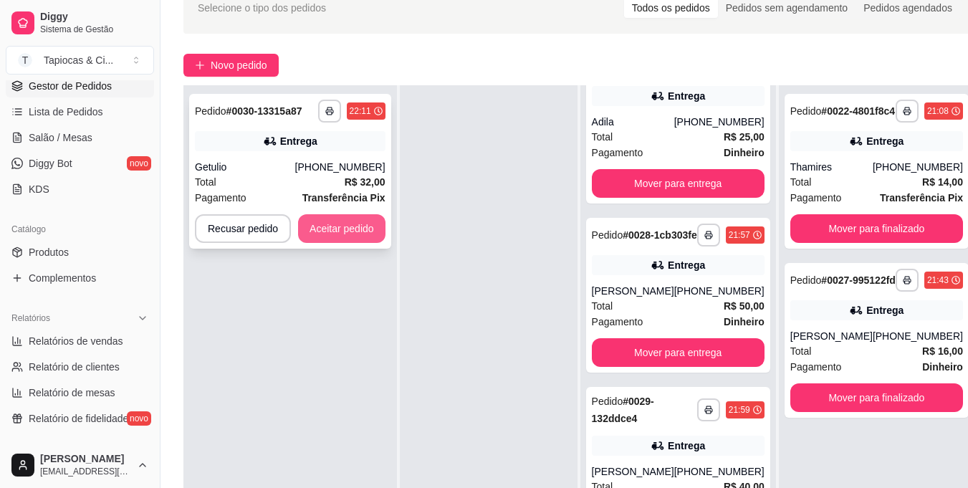
click at [334, 221] on button "Aceitar pedido" at bounding box center [341, 228] width 87 height 29
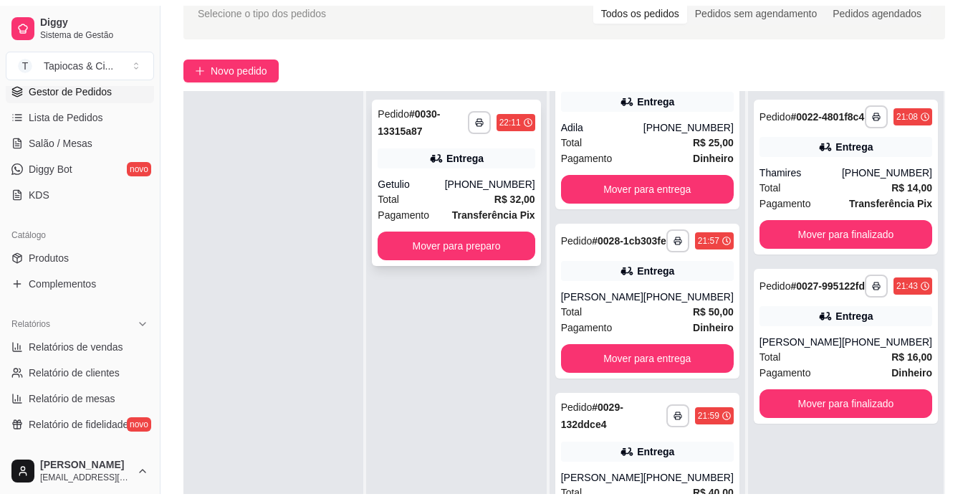
scroll to position [599, 0]
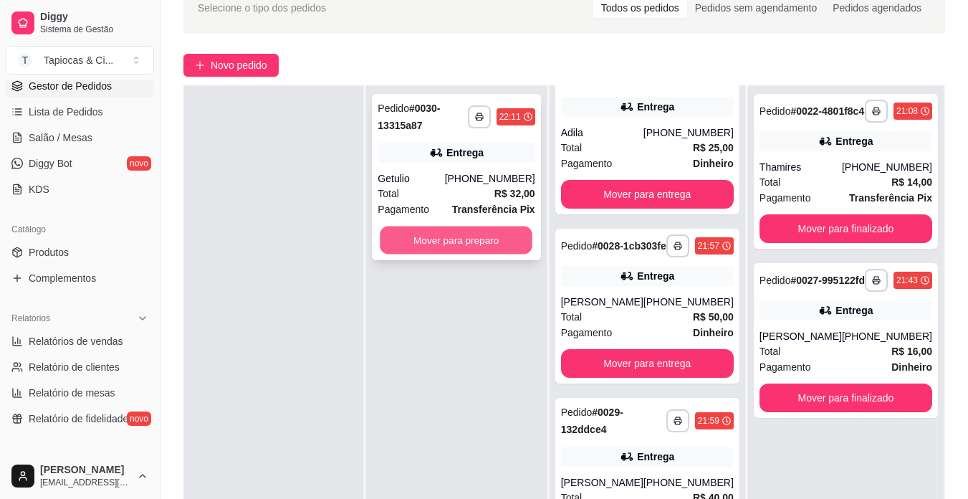
click at [523, 240] on button "Mover para preparo" at bounding box center [457, 240] width 153 height 28
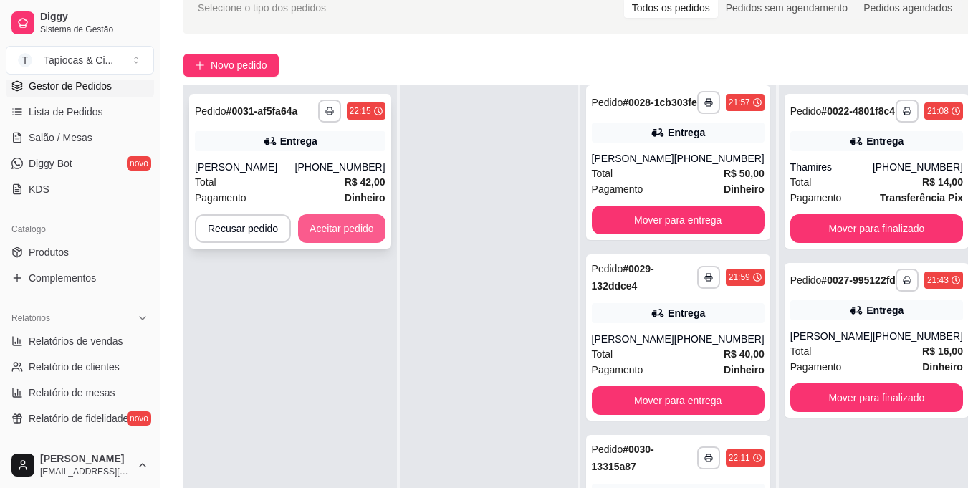
click at [335, 222] on button "Aceitar pedido" at bounding box center [341, 228] width 87 height 29
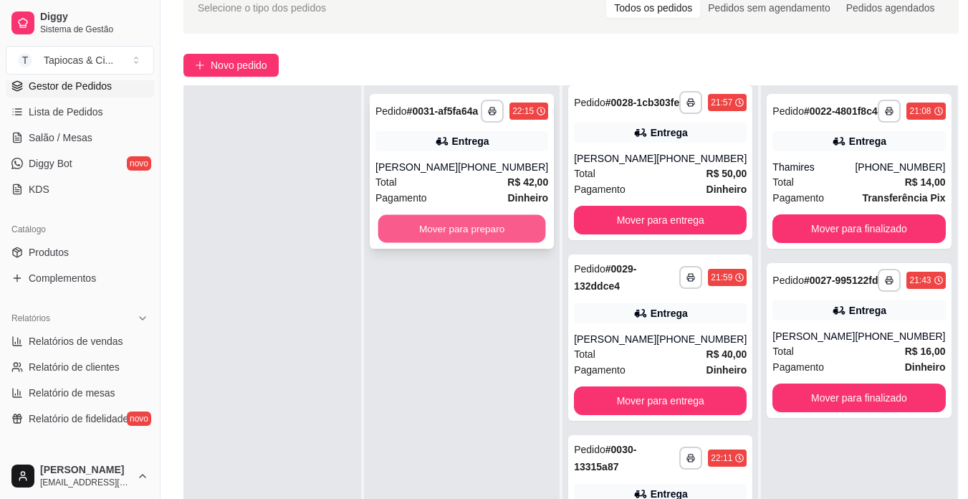
click at [521, 232] on button "Mover para preparo" at bounding box center [462, 229] width 168 height 28
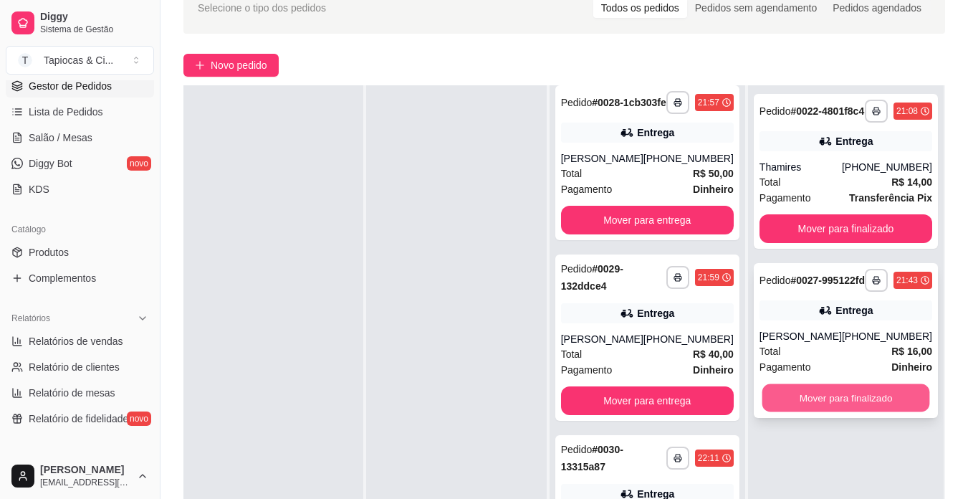
click at [831, 412] on button "Mover para finalizado" at bounding box center [846, 398] width 168 height 28
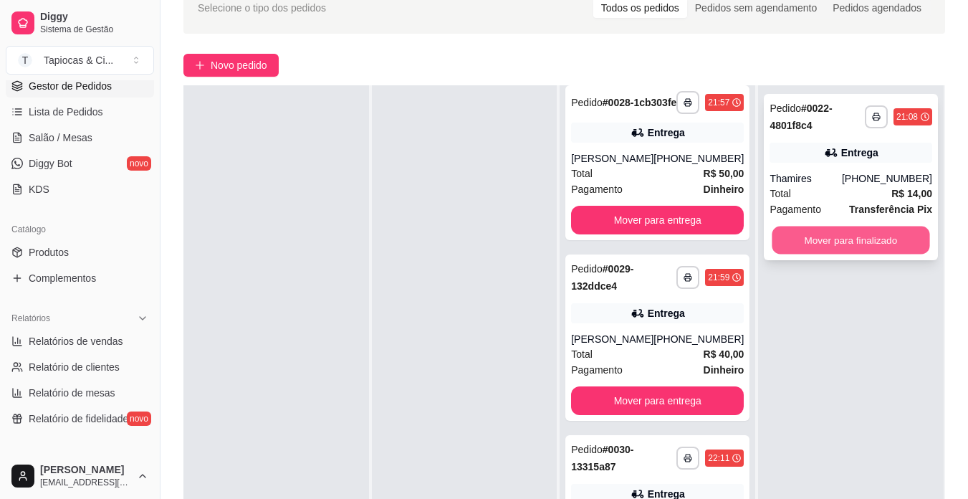
click at [877, 243] on button "Mover para finalizado" at bounding box center [852, 240] width 158 height 28
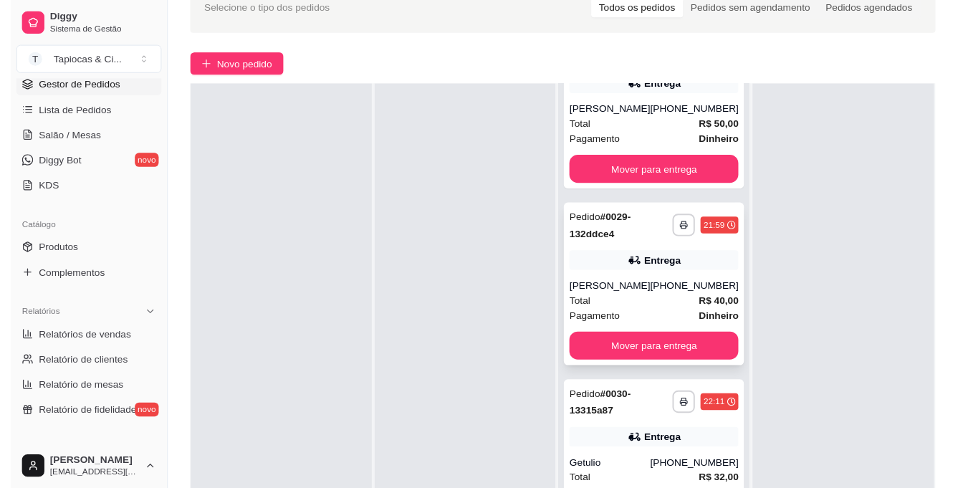
scroll to position [788, 0]
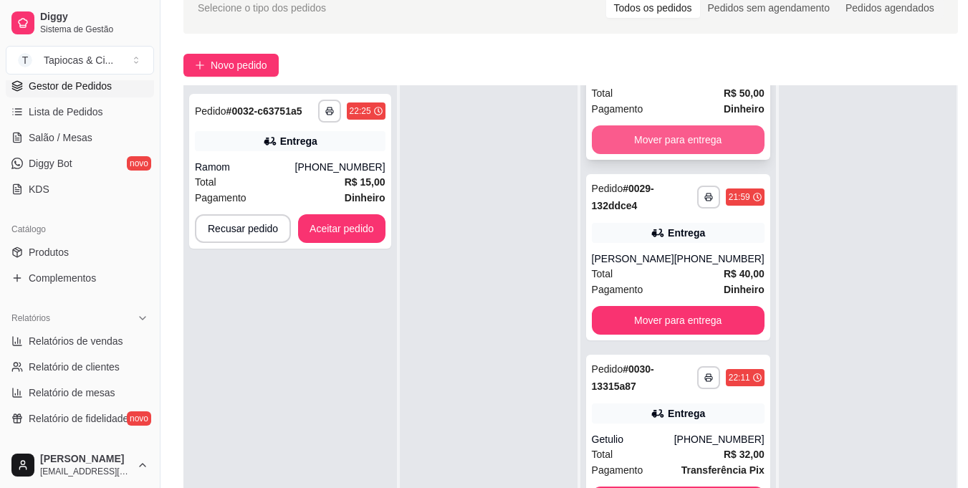
click at [623, 154] on button "Mover para entrega" at bounding box center [678, 139] width 173 height 29
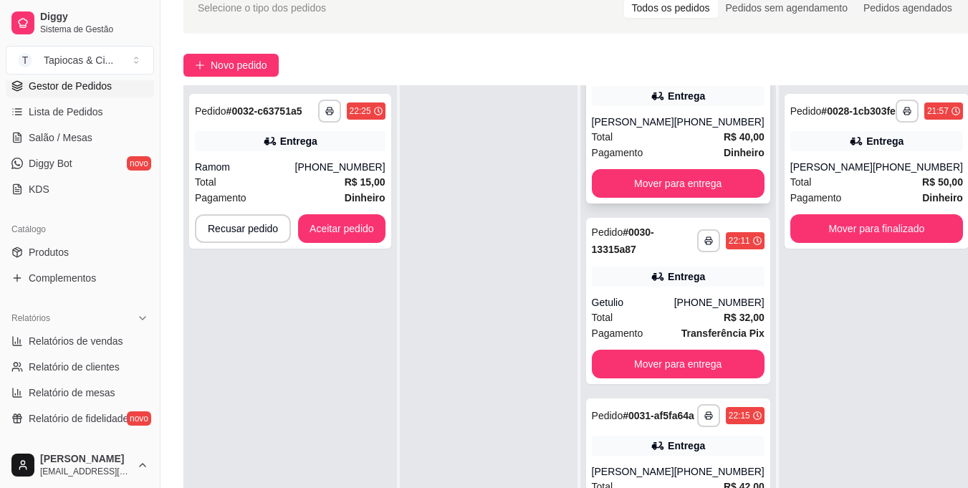
scroll to position [608, 0]
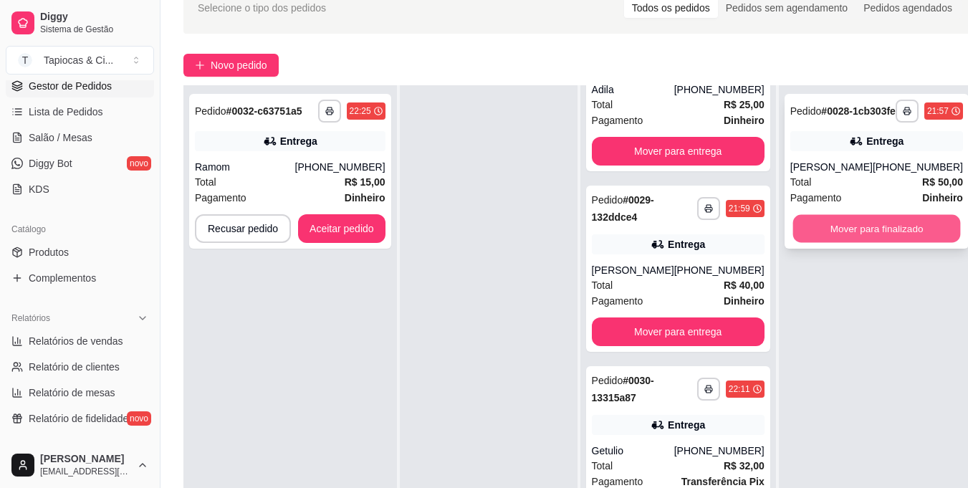
click at [802, 243] on button "Mover para finalizado" at bounding box center [877, 229] width 168 height 28
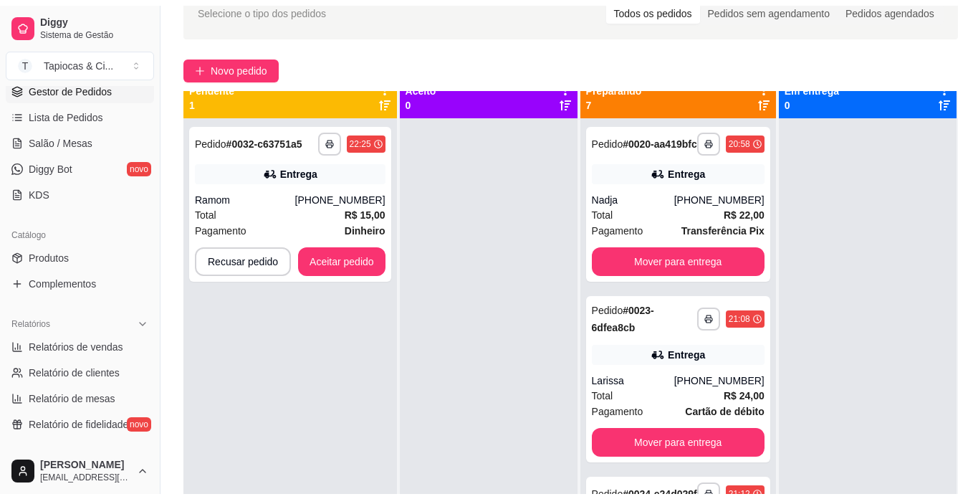
scroll to position [0, 0]
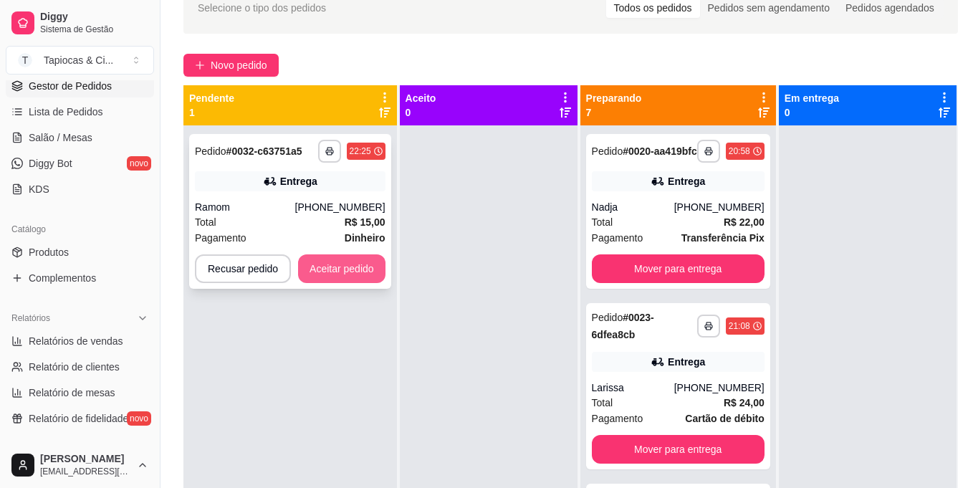
click at [348, 280] on button "Aceitar pedido" at bounding box center [341, 268] width 87 height 29
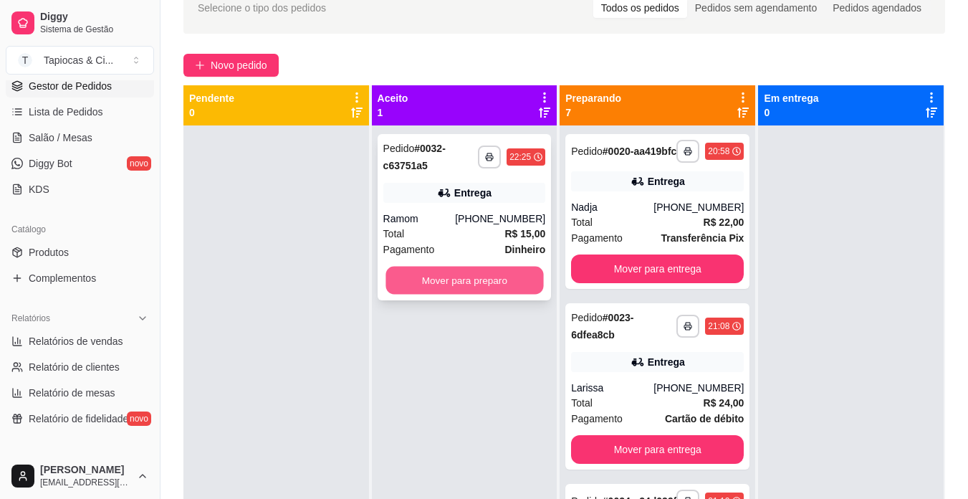
click at [499, 282] on button "Mover para preparo" at bounding box center [465, 281] width 158 height 28
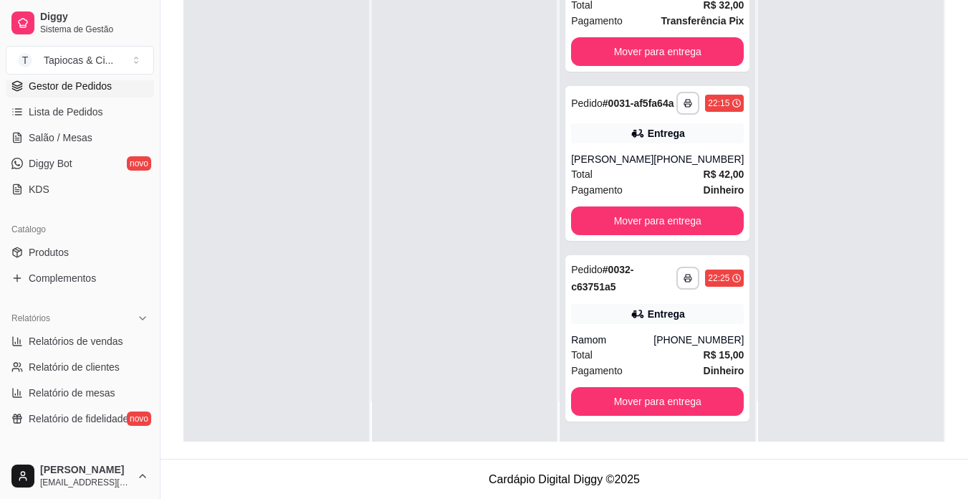
scroll to position [219, 0]
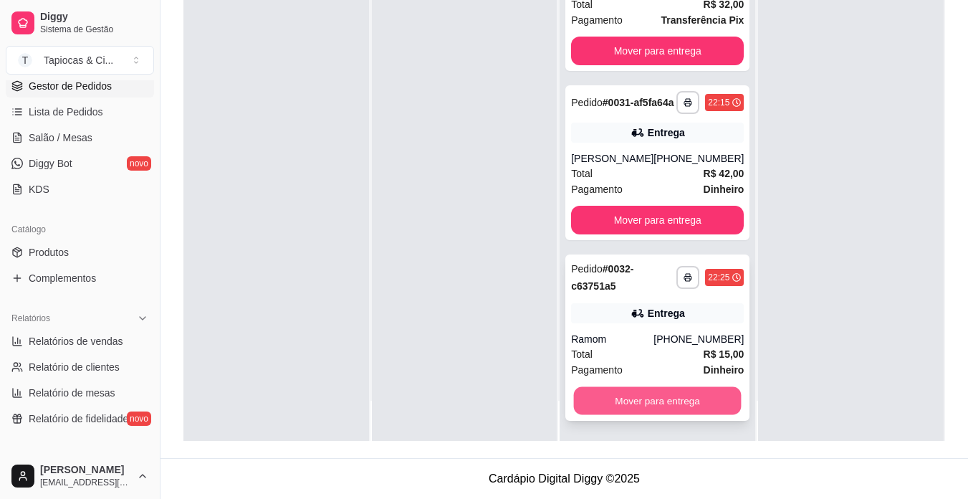
click at [669, 402] on button "Mover para entrega" at bounding box center [658, 401] width 168 height 28
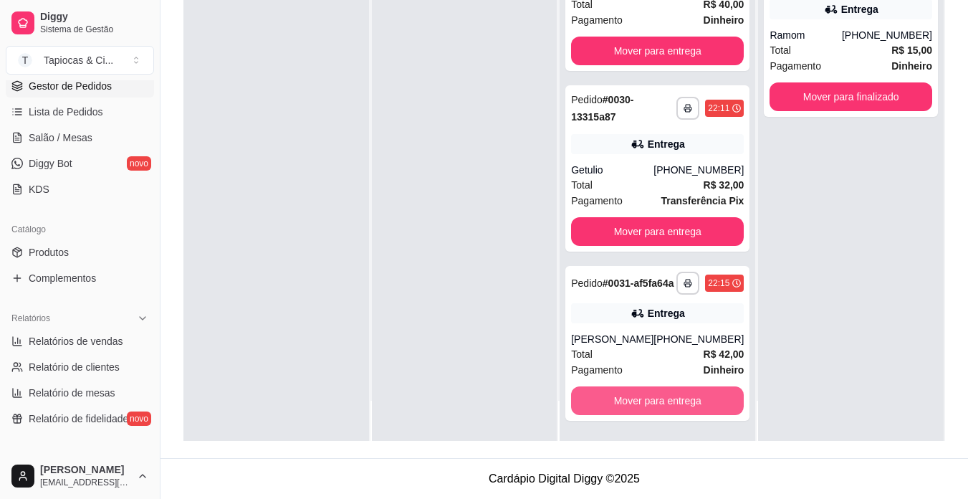
scroll to position [780, 0]
click at [669, 402] on button "Mover para entrega" at bounding box center [658, 401] width 168 height 28
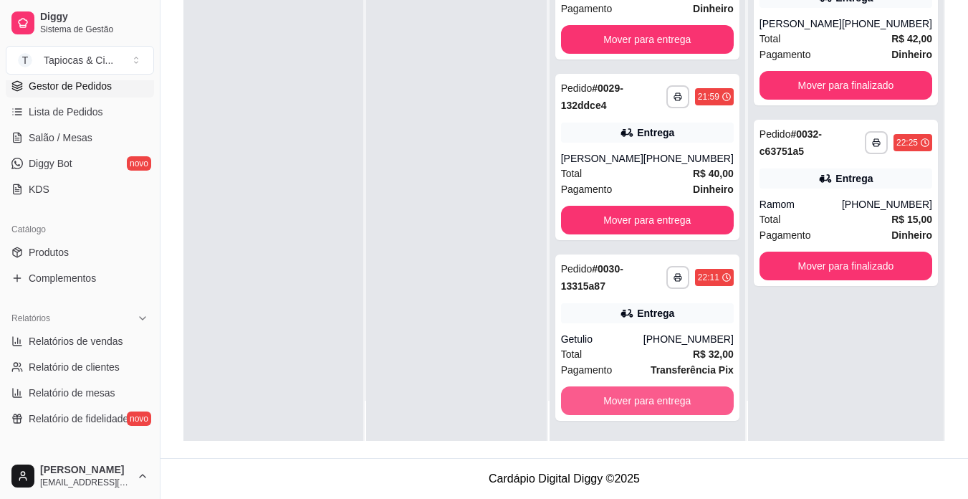
scroll to position [599, 0]
click at [669, 402] on button "Mover para entrega" at bounding box center [647, 401] width 168 height 28
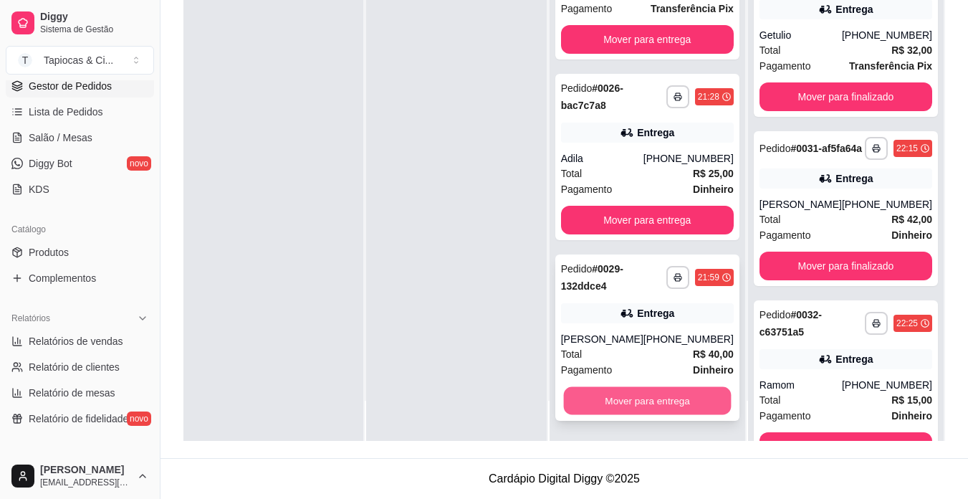
click at [659, 395] on button "Mover para entrega" at bounding box center [647, 401] width 168 height 28
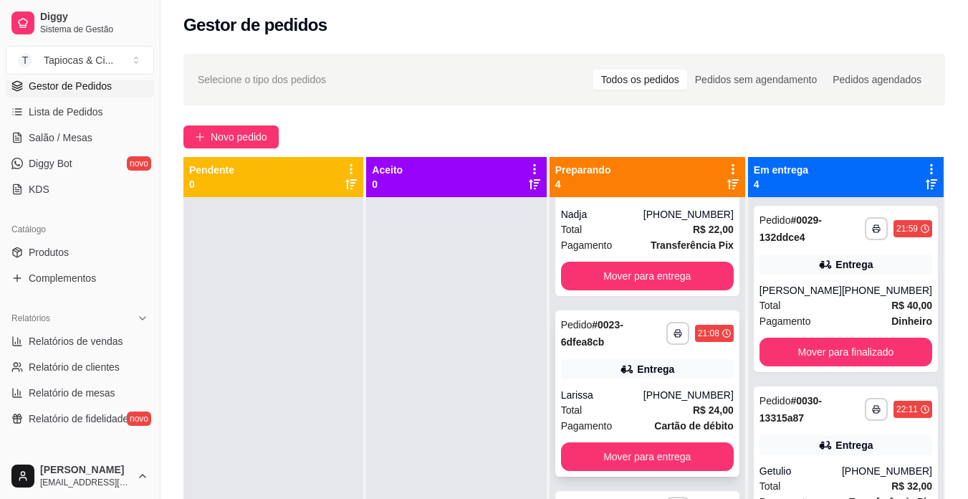
scroll to position [0, 0]
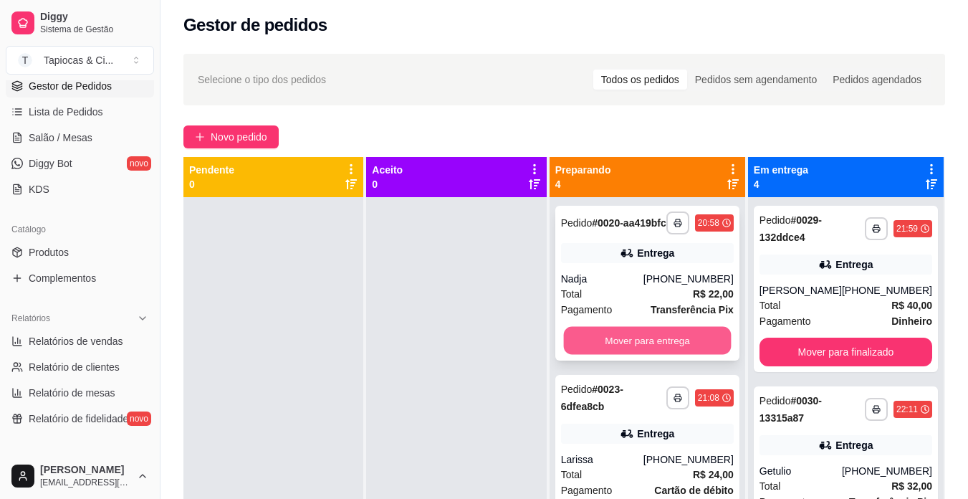
click at [624, 341] on button "Mover para entrega" at bounding box center [647, 341] width 168 height 28
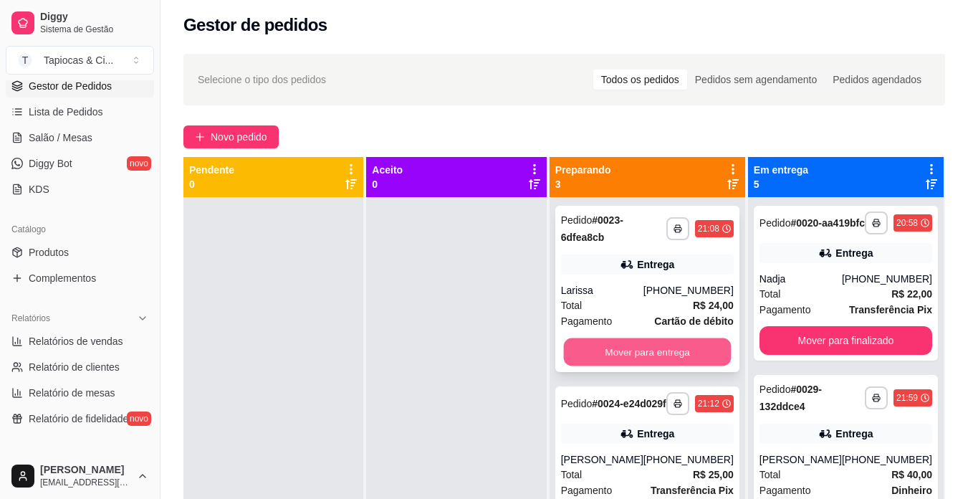
click at [624, 346] on button "Mover para entrega" at bounding box center [647, 352] width 168 height 28
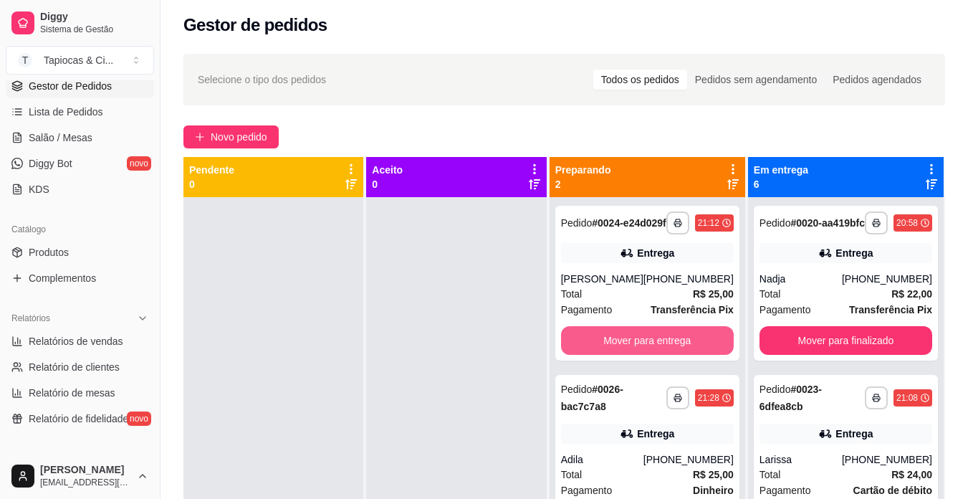
click at [624, 346] on button "Mover para entrega" at bounding box center [647, 340] width 173 height 29
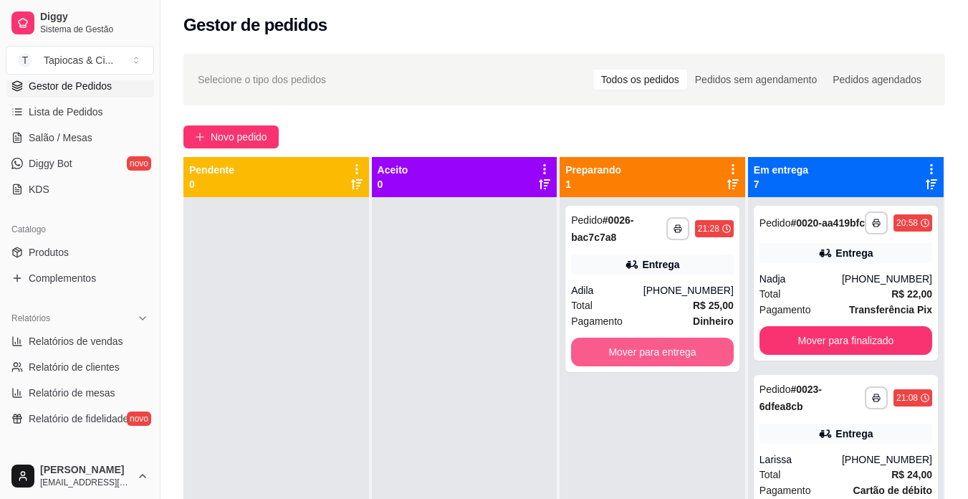
click at [624, 346] on button "Mover para entrega" at bounding box center [652, 352] width 163 height 29
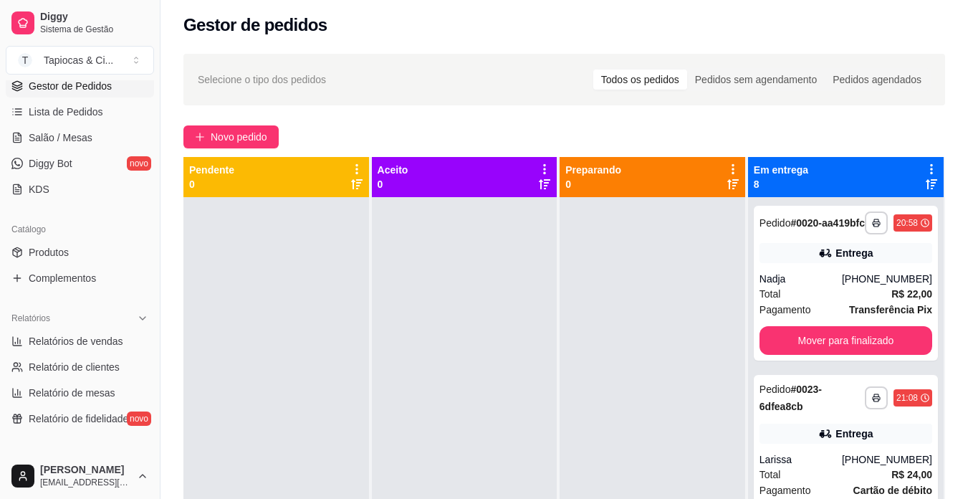
click at [896, 381] on div "**********" at bounding box center [846, 446] width 196 height 499
click at [851, 355] on button "Mover para finalizado" at bounding box center [846, 340] width 173 height 29
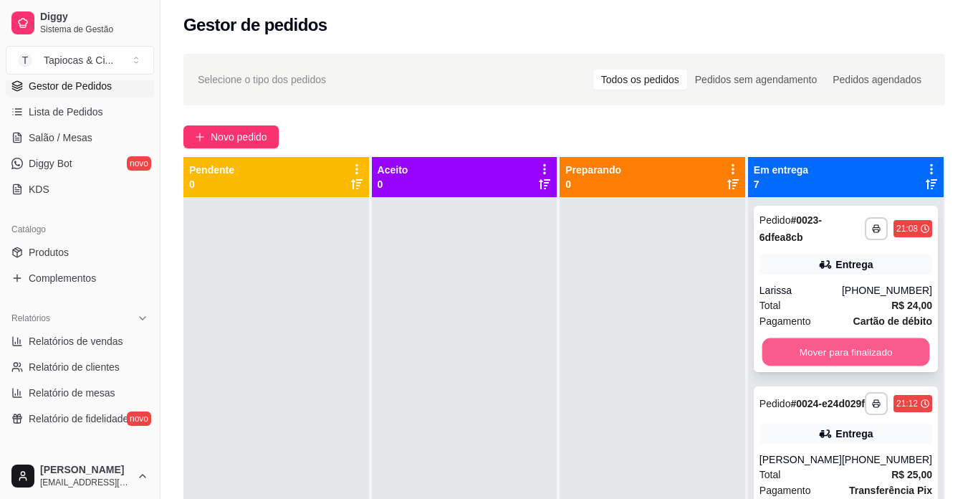
click at [875, 344] on button "Mover para finalizado" at bounding box center [846, 352] width 168 height 28
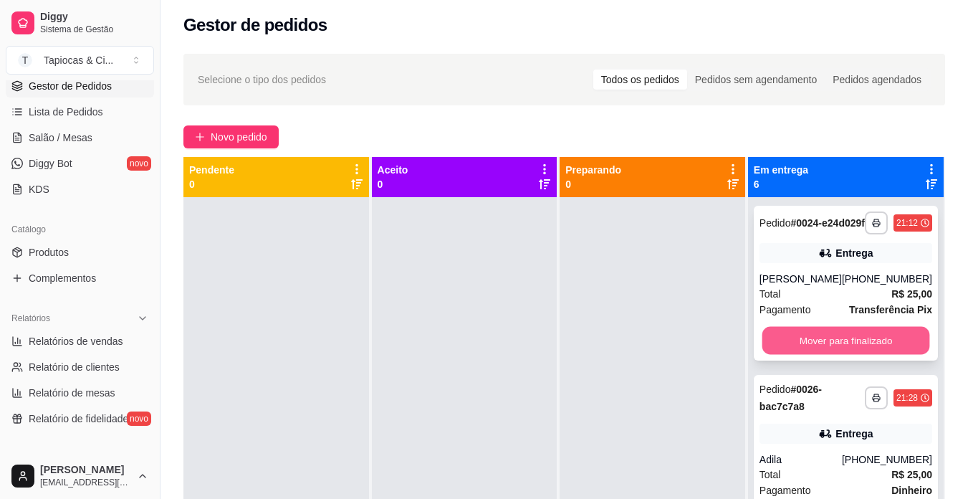
click at [881, 355] on button "Mover para finalizado" at bounding box center [846, 341] width 168 height 28
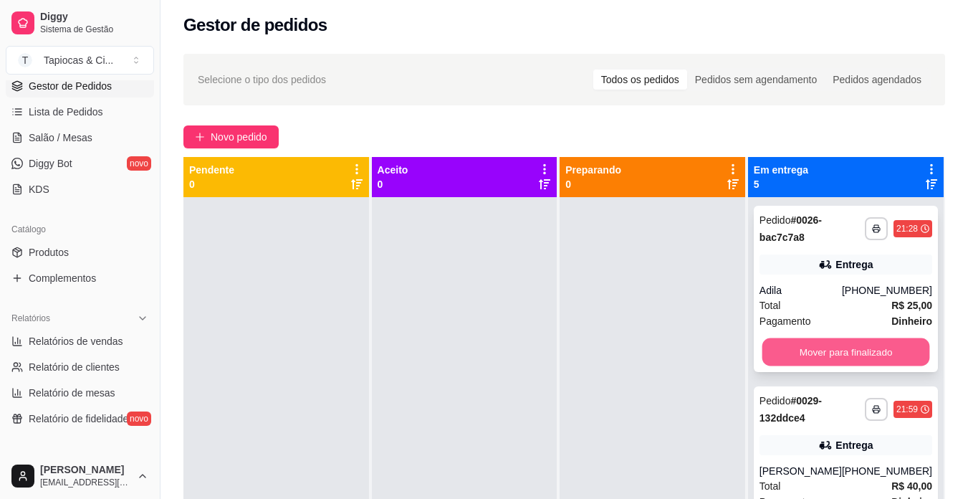
click at [768, 353] on button "Mover para finalizado" at bounding box center [846, 352] width 168 height 28
click at [768, 353] on div "Mover para finalizado" at bounding box center [846, 352] width 173 height 29
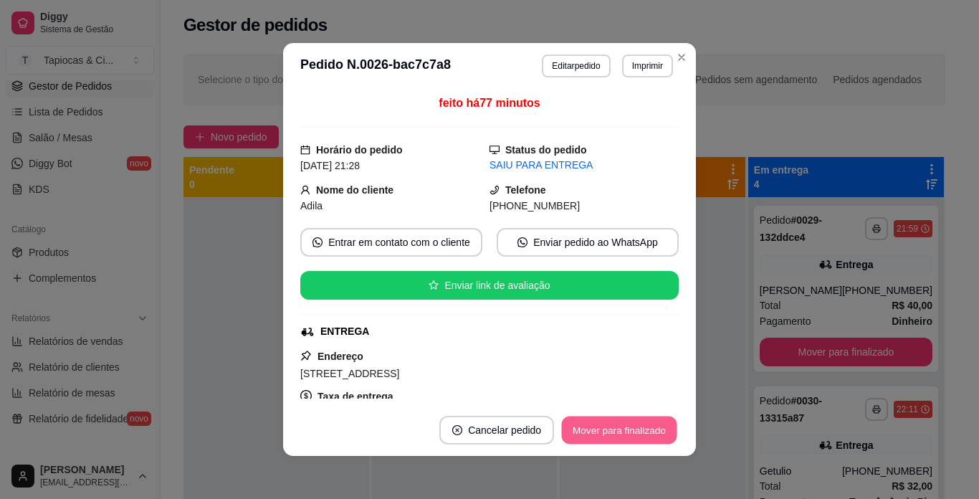
click at [593, 435] on button "Mover para finalizado" at bounding box center [619, 430] width 115 height 28
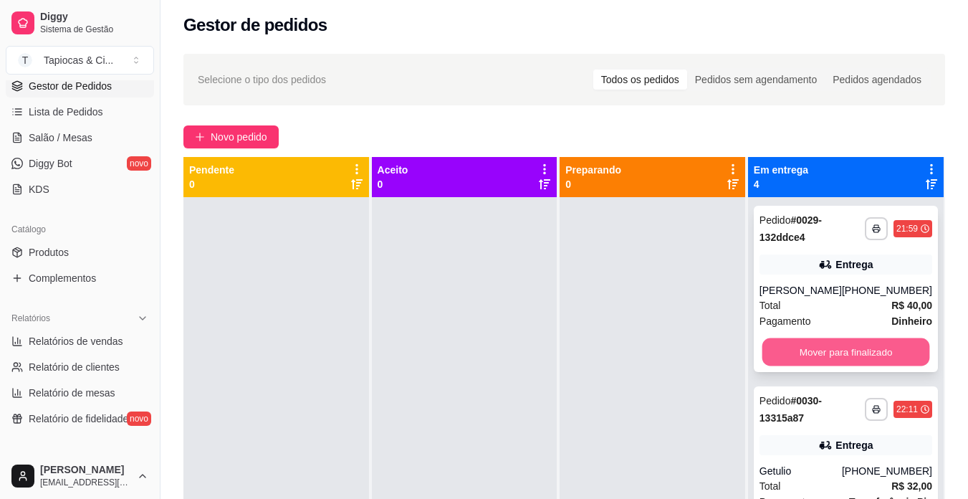
click at [836, 345] on button "Mover para finalizado" at bounding box center [846, 352] width 168 height 28
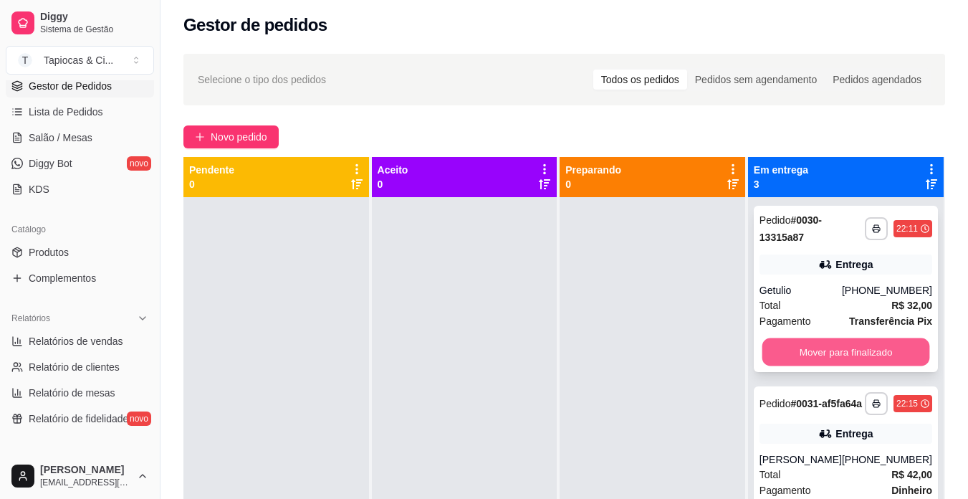
click at [831, 346] on button "Mover para finalizado" at bounding box center [846, 352] width 168 height 28
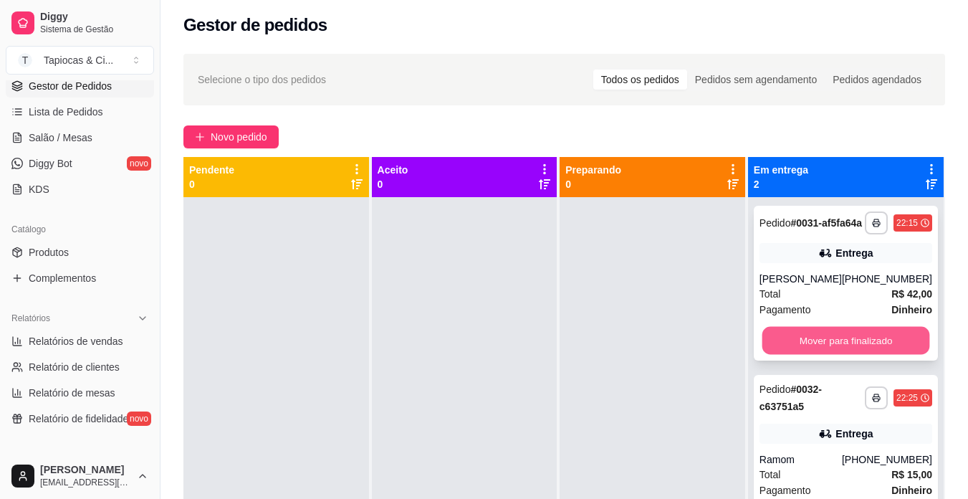
click at [824, 343] on button "Mover para finalizado" at bounding box center [846, 341] width 168 height 28
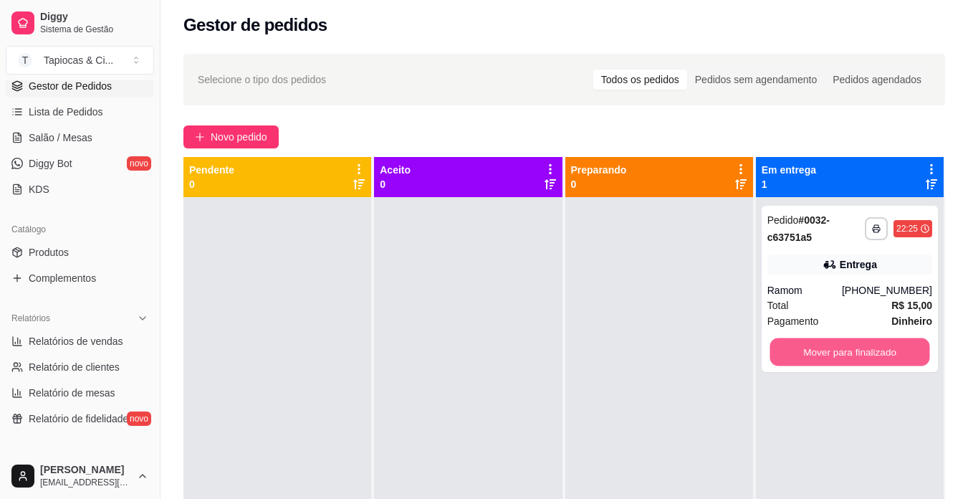
click at [824, 343] on button "Mover para finalizado" at bounding box center [850, 352] width 160 height 28
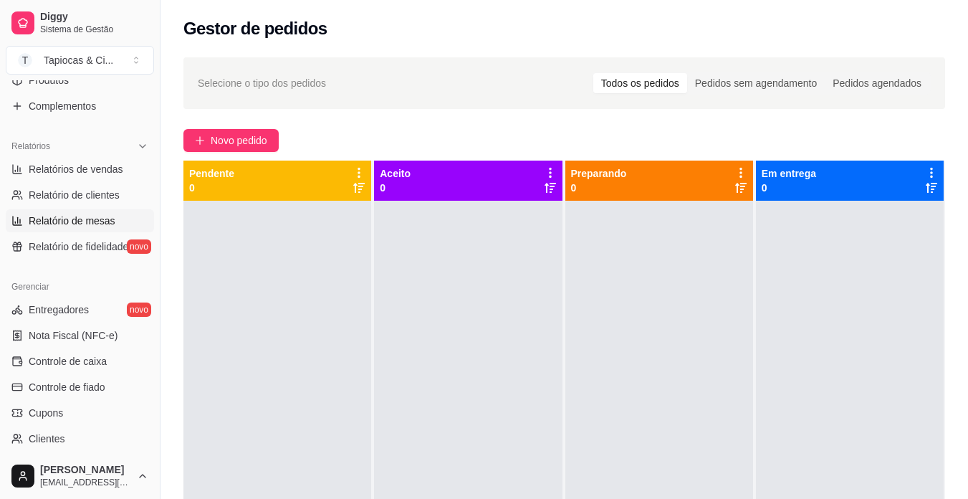
scroll to position [246, 0]
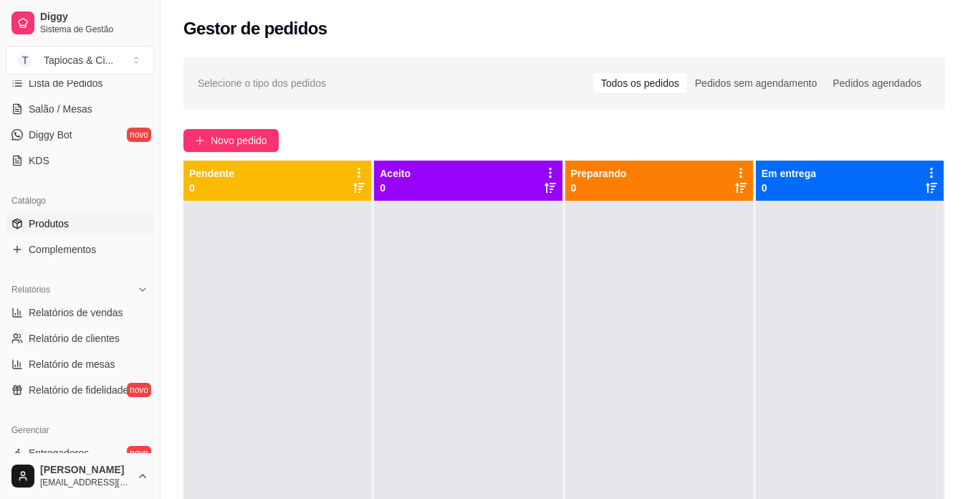
click at [100, 215] on link "Produtos" at bounding box center [80, 223] width 148 height 23
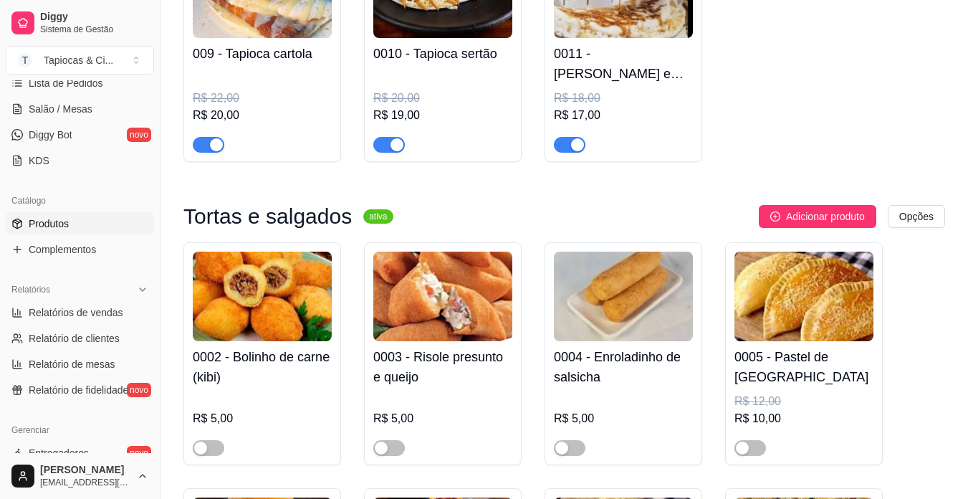
scroll to position [2795, 0]
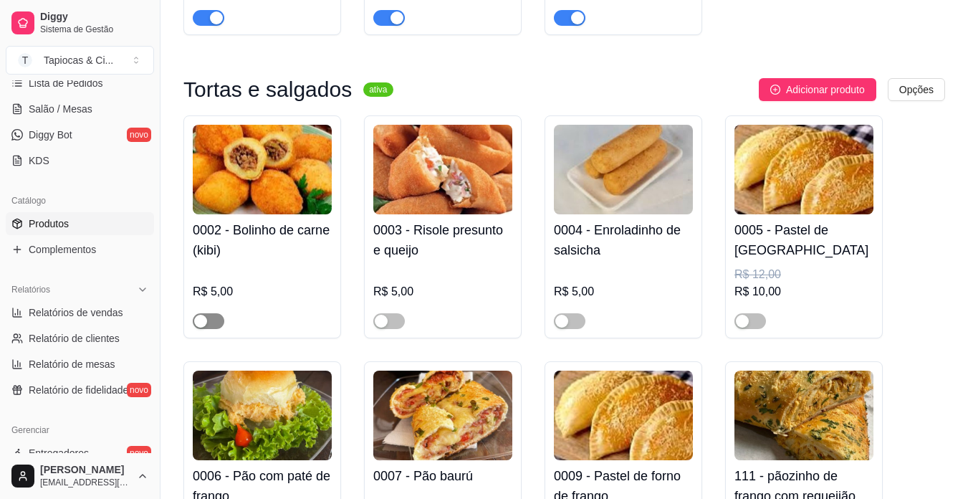
click at [210, 315] on span "button" at bounding box center [209, 321] width 32 height 16
click at [303, 159] on img at bounding box center [262, 170] width 139 height 90
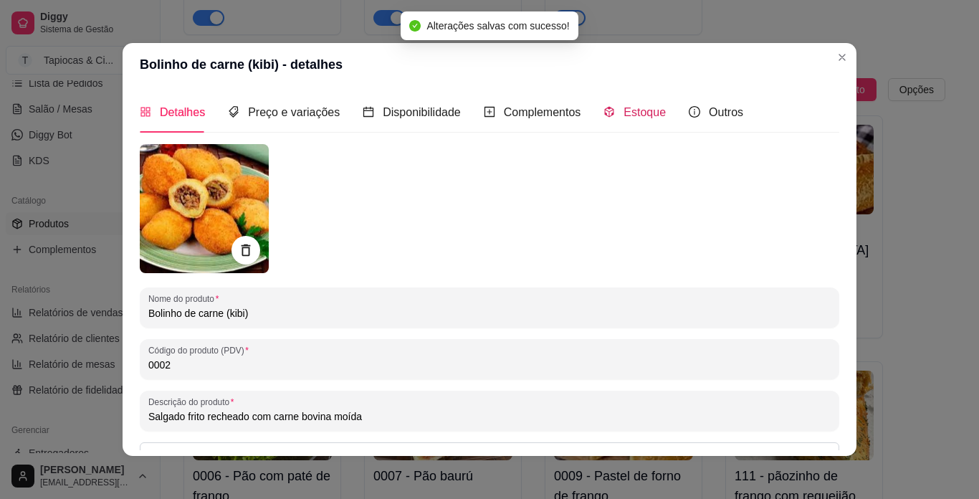
click at [631, 117] on span "Estoque" at bounding box center [645, 112] width 42 height 12
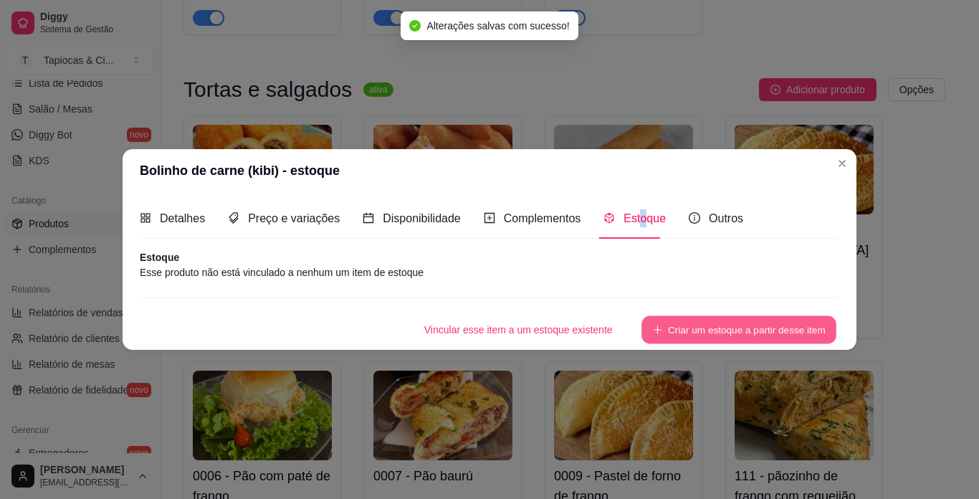
click at [655, 333] on icon "plus" at bounding box center [657, 330] width 10 height 10
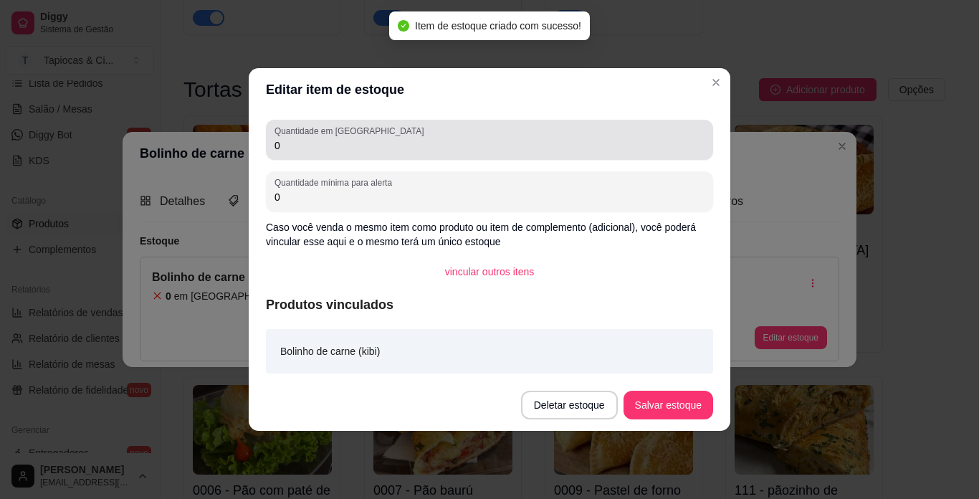
click at [424, 154] on div "Quantidade em estoque 0" at bounding box center [489, 140] width 447 height 40
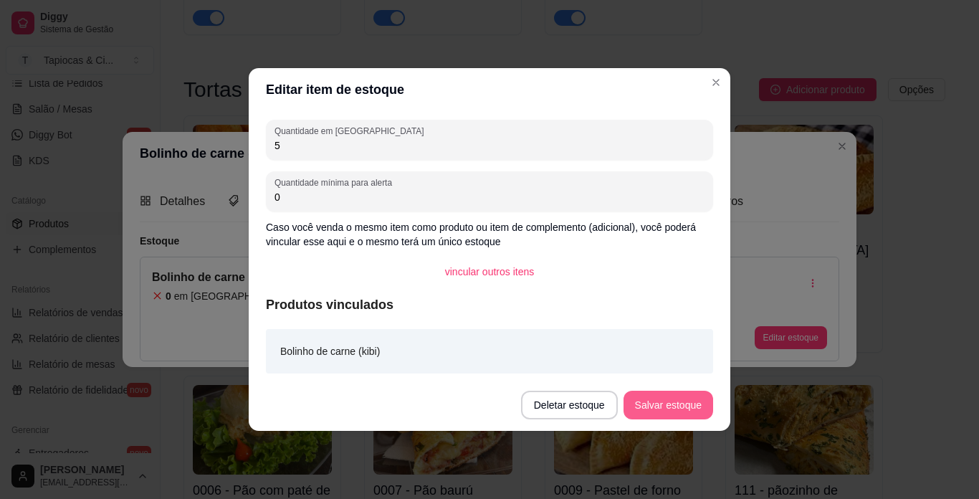
type input "5"
click at [656, 402] on button "Salvar estoque" at bounding box center [667, 405] width 87 height 28
click at [633, 406] on button "Salvar estoque" at bounding box center [669, 405] width 90 height 29
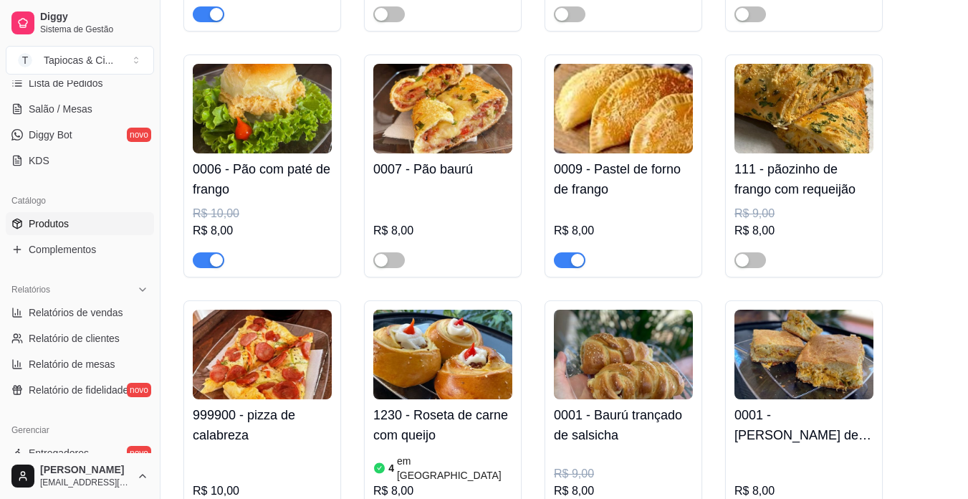
scroll to position [3153, 0]
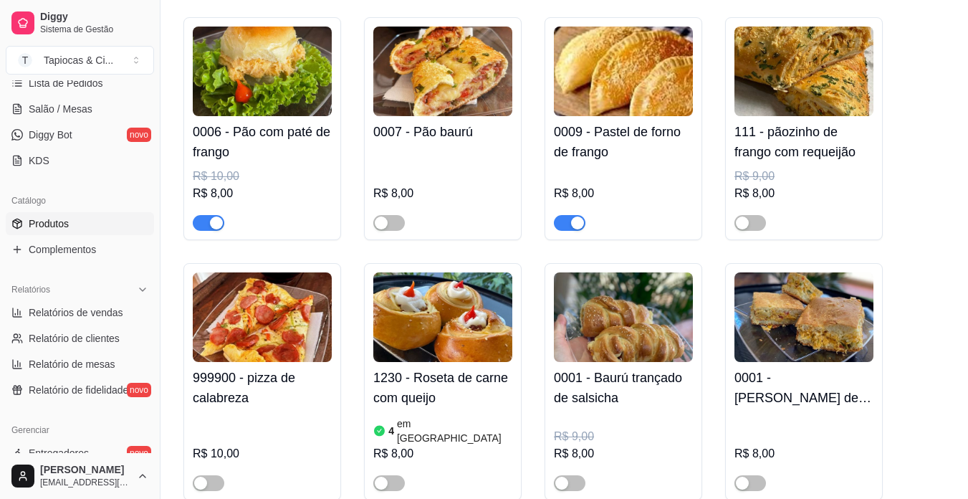
click at [573, 216] on div "button" at bounding box center [577, 222] width 13 height 13
click at [573, 215] on span "button" at bounding box center [570, 223] width 32 height 16
click at [634, 122] on h4 "0009 - Pastel de forno de frango" at bounding box center [623, 142] width 139 height 40
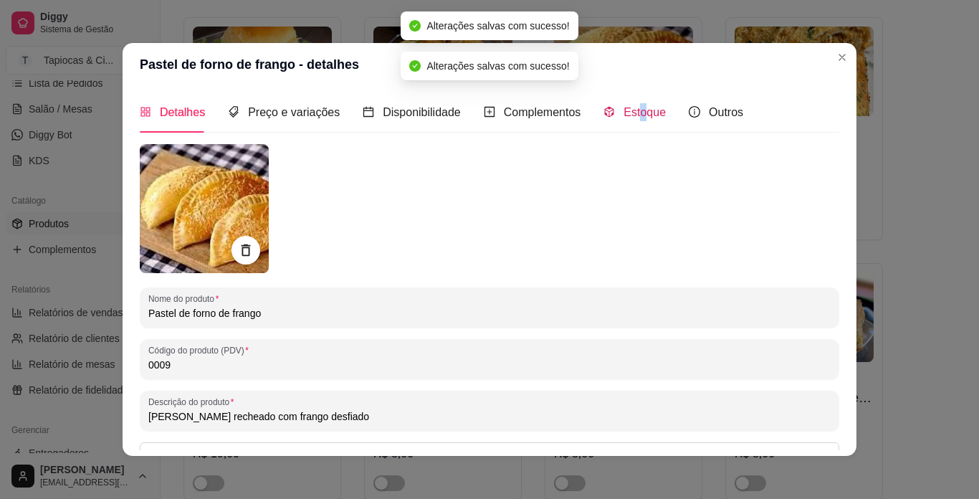
click at [633, 115] on span "Estoque" at bounding box center [645, 112] width 42 height 12
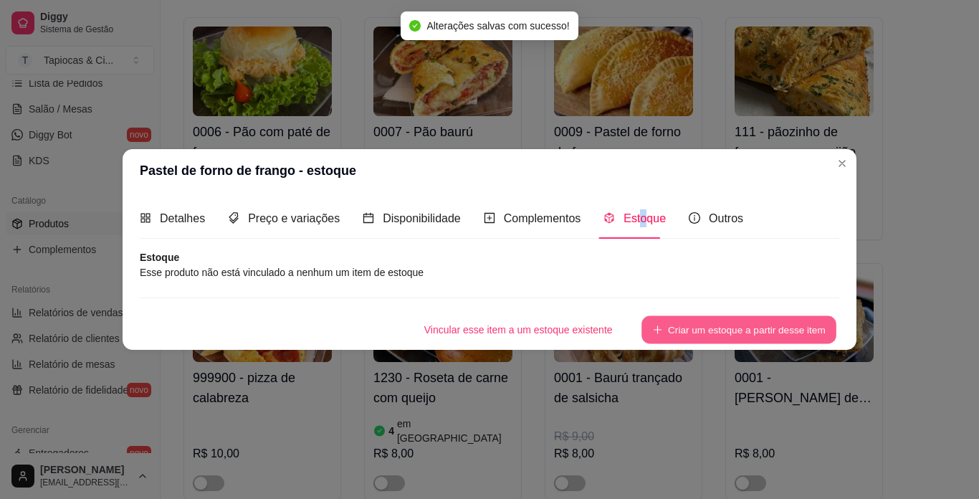
click at [698, 334] on button "Criar um estoque a partir desse item" at bounding box center [738, 330] width 195 height 28
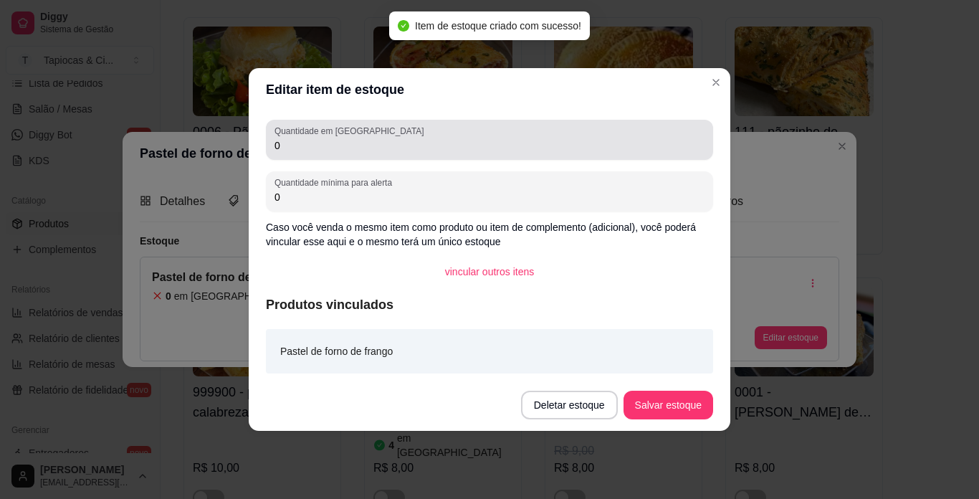
click at [327, 150] on input "0" at bounding box center [489, 145] width 430 height 14
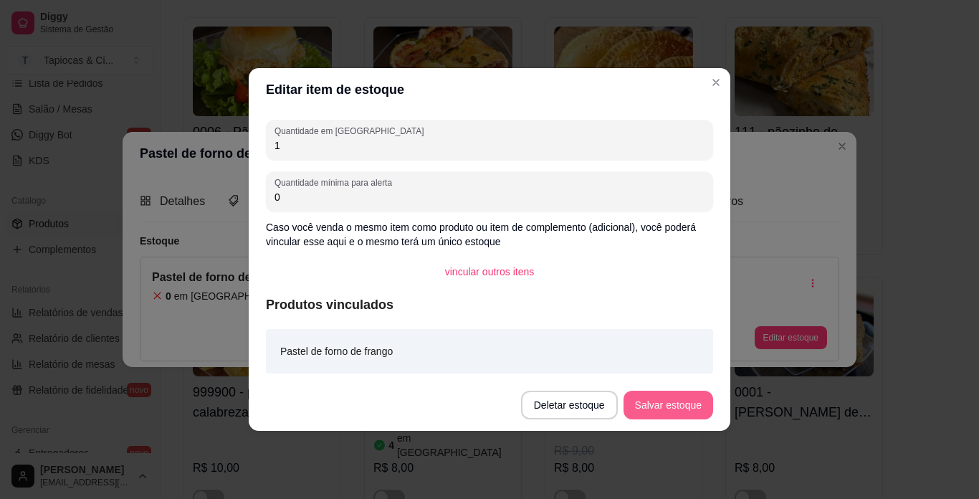
type input "1"
click at [667, 397] on button "Salvar estoque" at bounding box center [667, 405] width 87 height 28
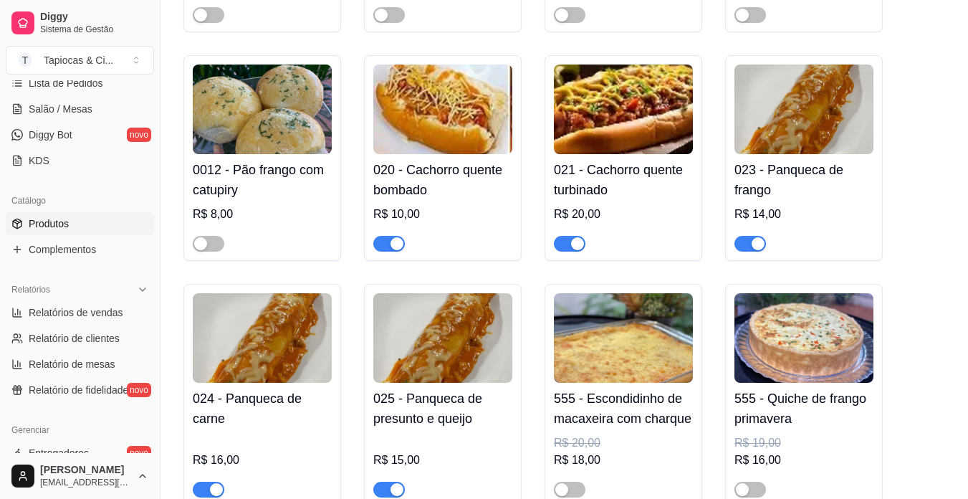
scroll to position [3655, 0]
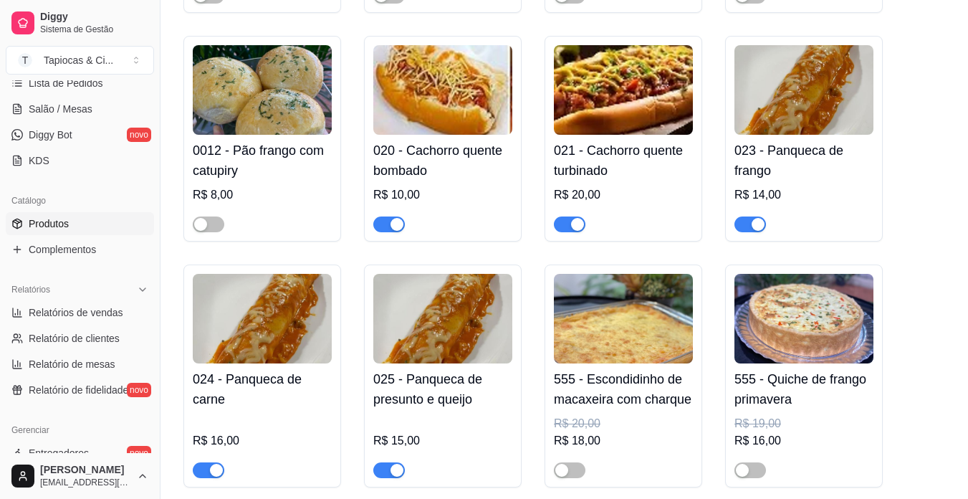
click at [388, 462] on span "button" at bounding box center [389, 470] width 32 height 16
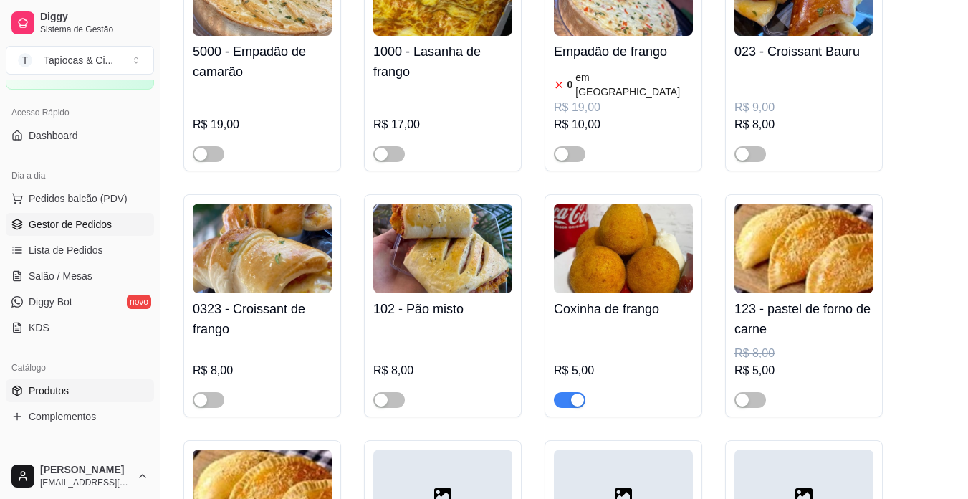
scroll to position [102, 0]
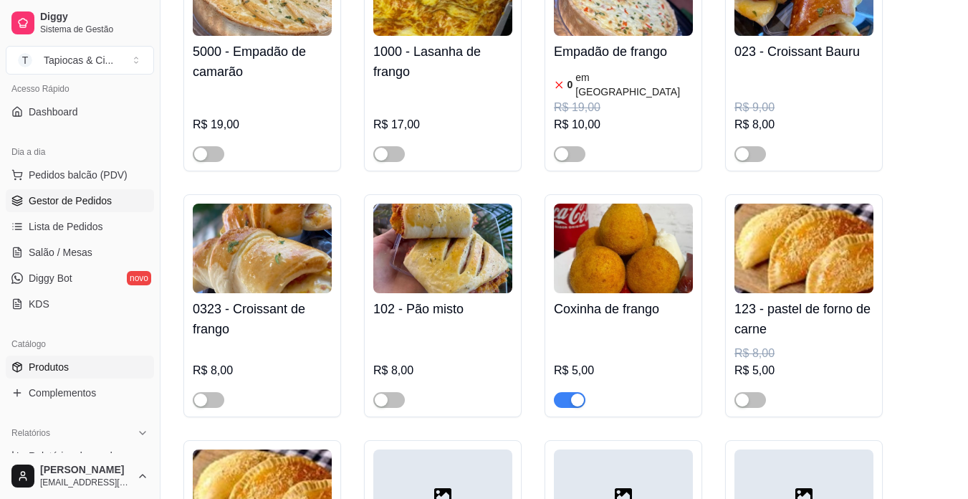
click at [106, 204] on span "Gestor de Pedidos" at bounding box center [70, 201] width 83 height 14
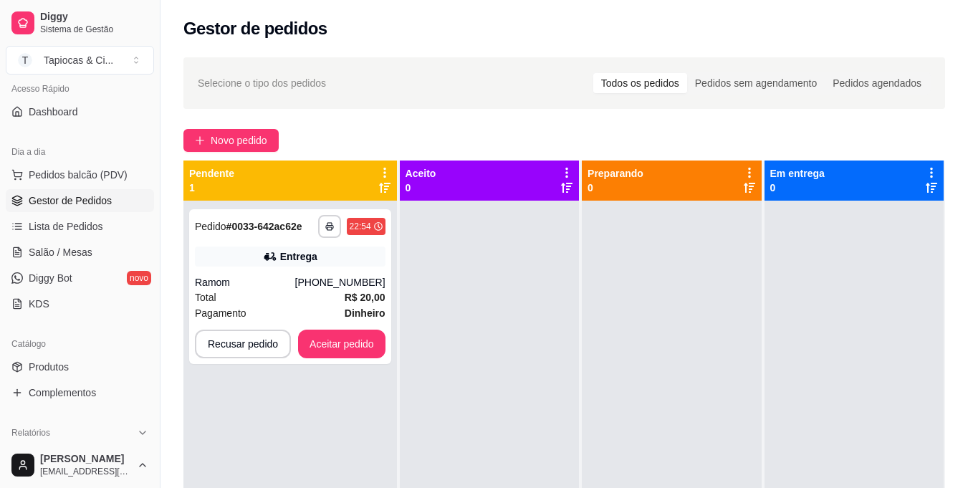
click at [370, 396] on div "**********" at bounding box center [290, 445] width 214 height 488
click at [358, 328] on div "**********" at bounding box center [290, 286] width 202 height 155
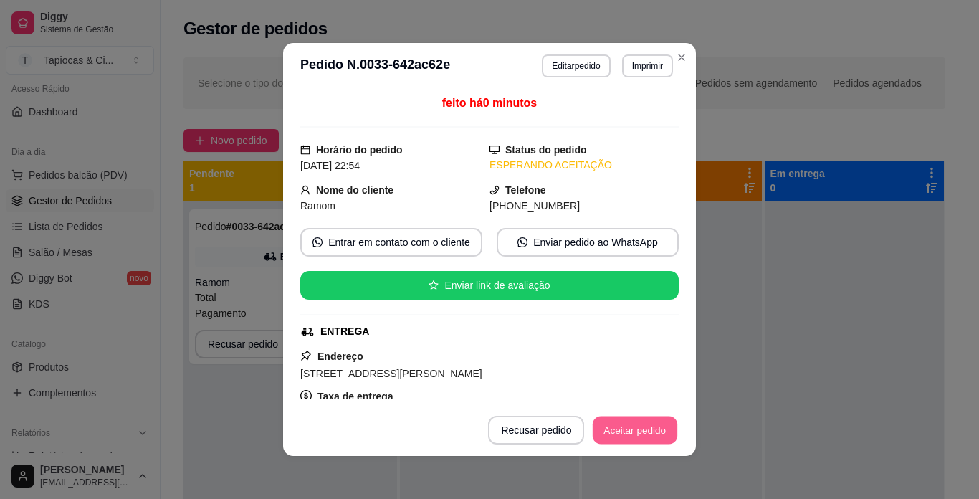
click at [601, 444] on button "Aceitar pedido" at bounding box center [635, 430] width 85 height 28
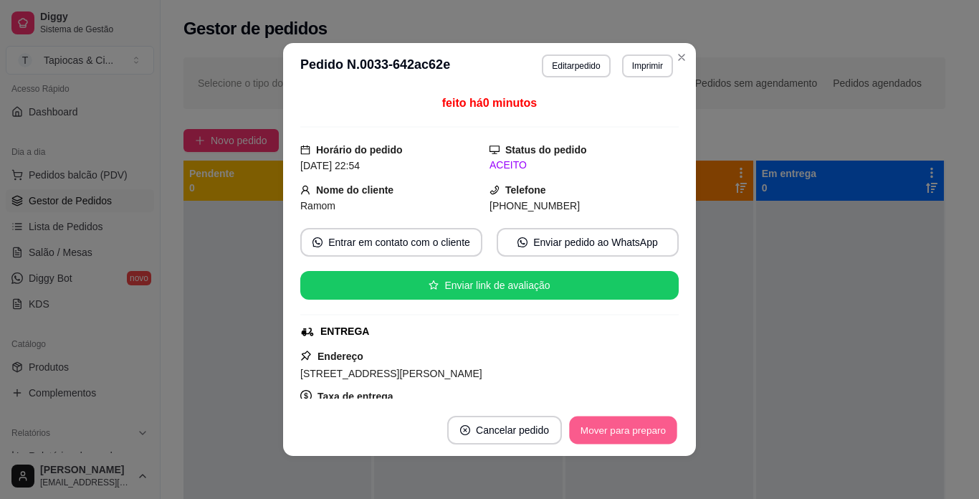
click at [622, 439] on button "Mover para preparo" at bounding box center [623, 430] width 108 height 28
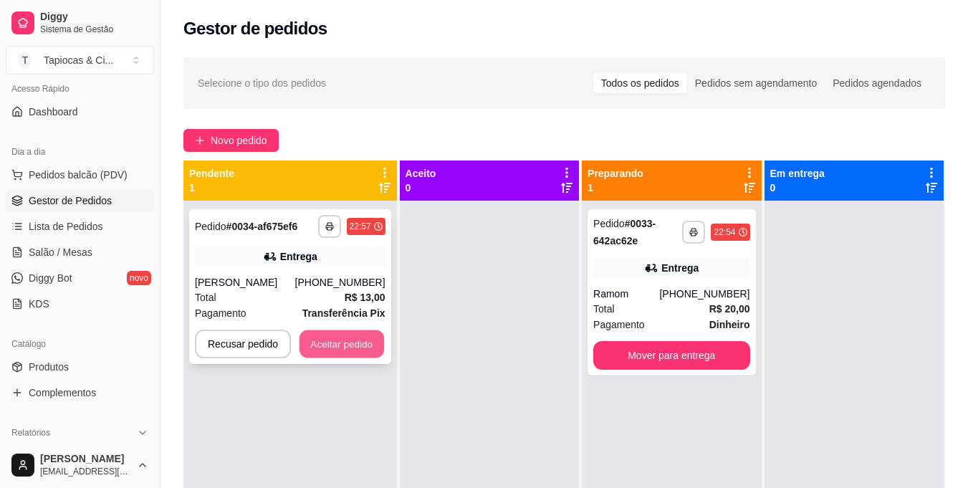
click at [363, 352] on button "Aceitar pedido" at bounding box center [342, 344] width 85 height 28
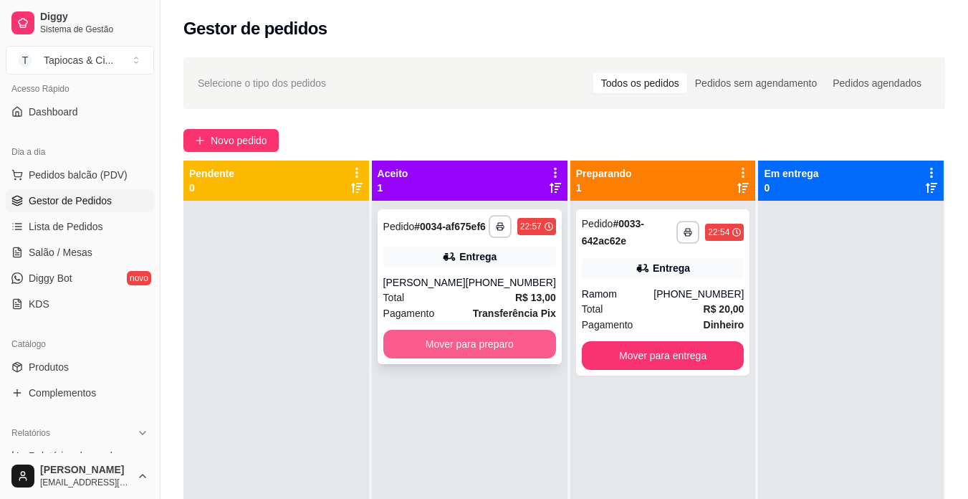
click at [506, 358] on button "Mover para preparo" at bounding box center [469, 344] width 173 height 29
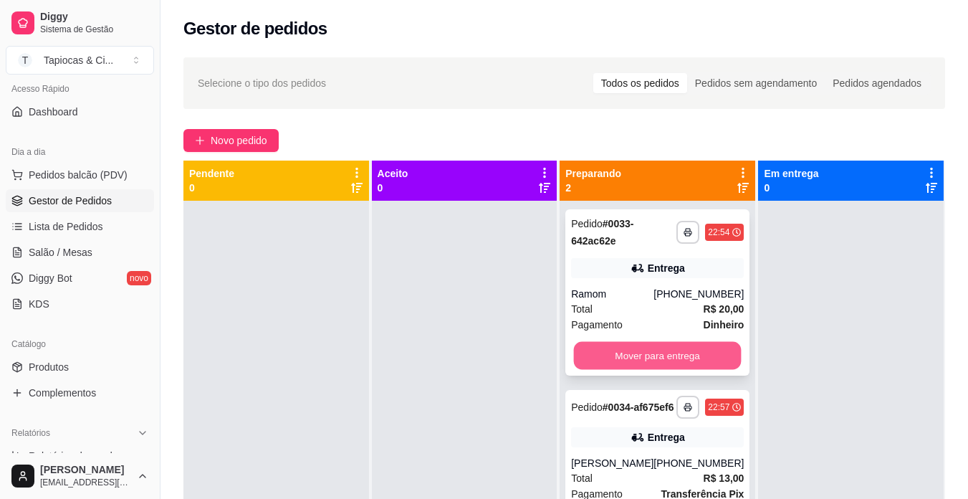
click at [586, 347] on button "Mover para entrega" at bounding box center [658, 356] width 168 height 28
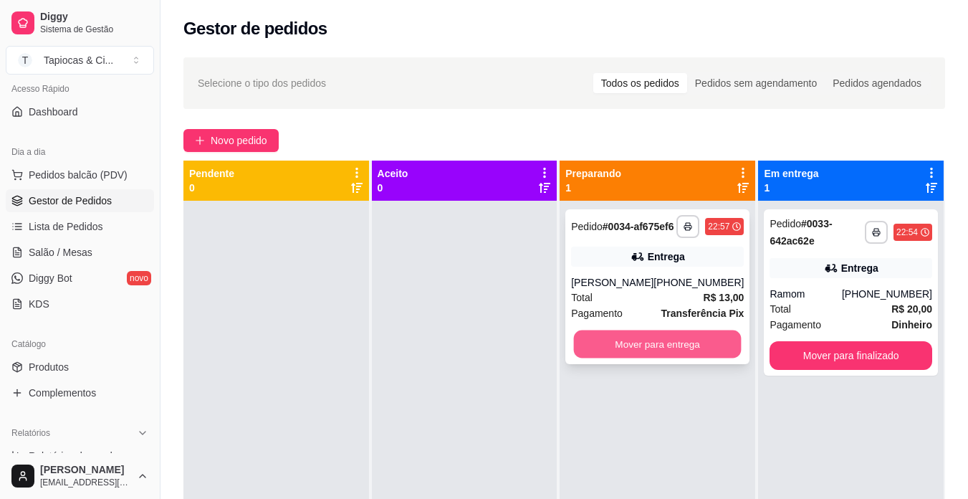
click at [605, 353] on button "Mover para entrega" at bounding box center [658, 344] width 168 height 28
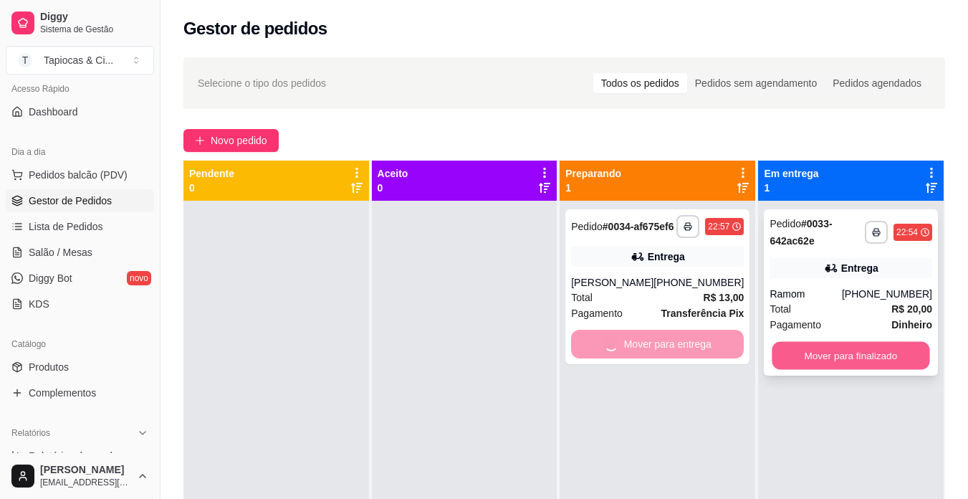
click at [798, 347] on button "Mover para finalizado" at bounding box center [852, 356] width 158 height 28
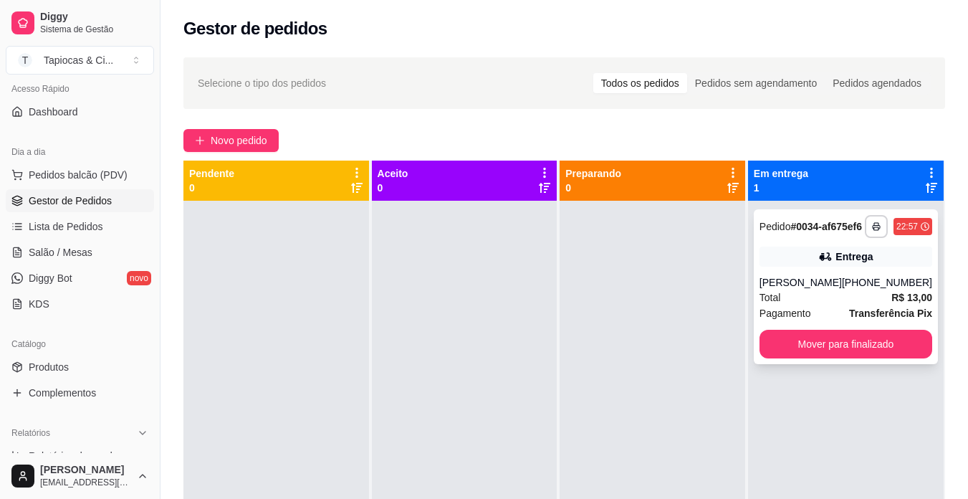
click at [862, 364] on div "**********" at bounding box center [846, 286] width 184 height 155
click at [854, 354] on button "Mover para finalizado" at bounding box center [846, 344] width 173 height 29
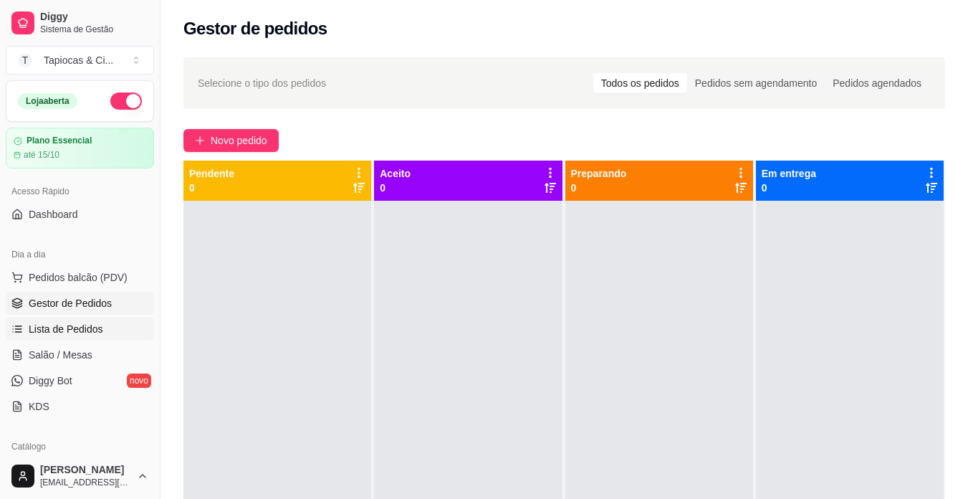
click at [81, 324] on span "Lista de Pedidos" at bounding box center [66, 329] width 75 height 14
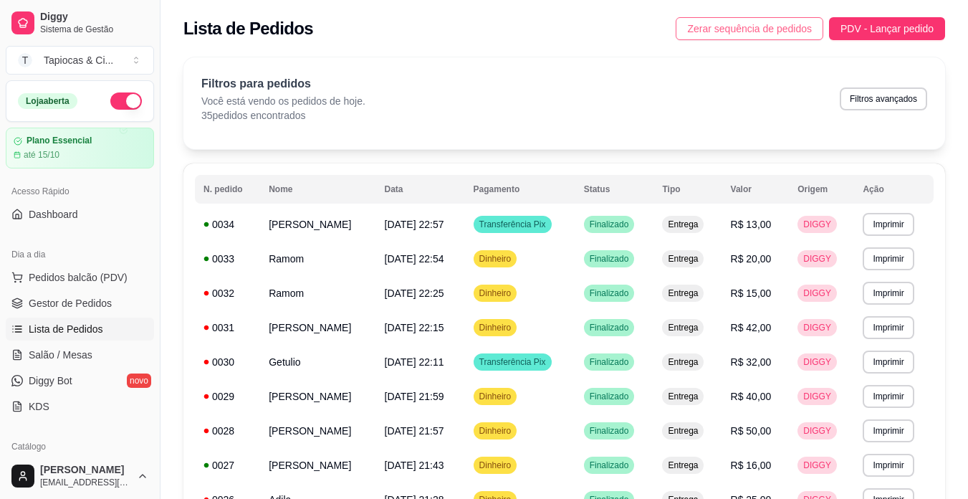
click at [771, 20] on button "Zerar sequência de pedidos" at bounding box center [750, 28] width 148 height 23
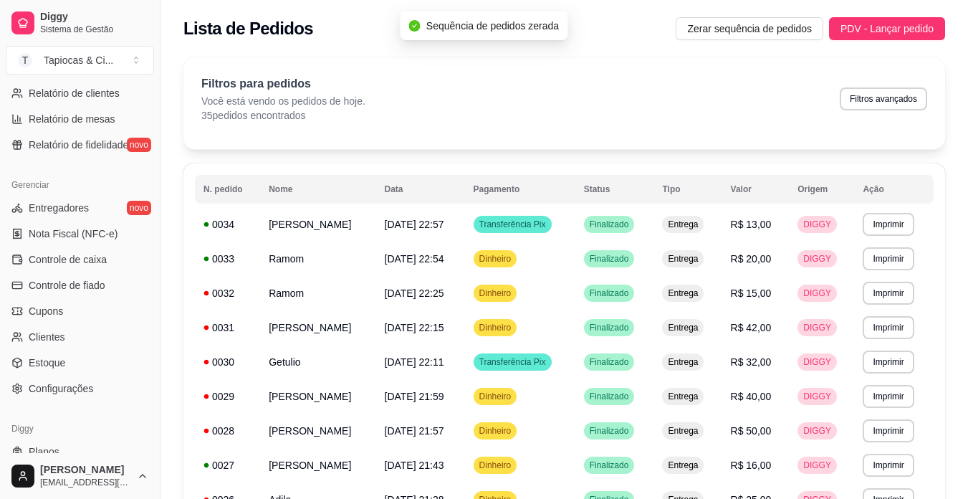
scroll to position [502, 0]
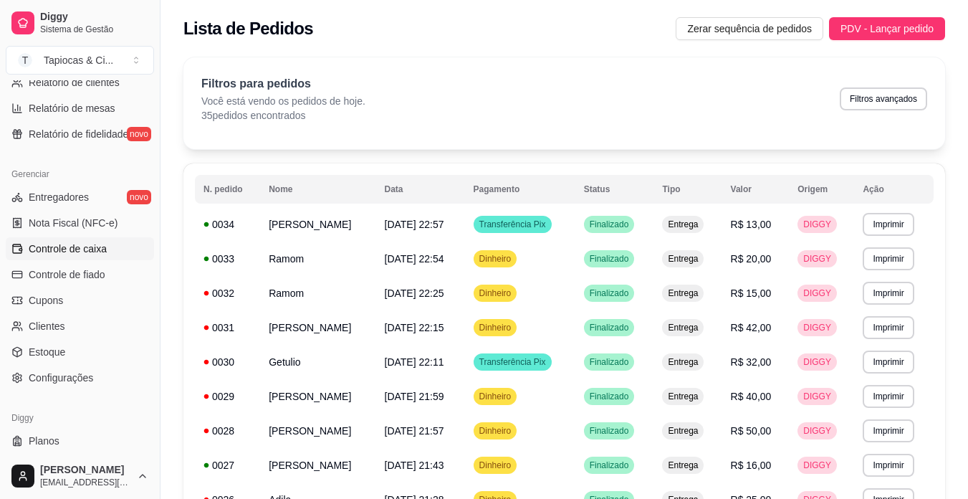
click at [51, 250] on span "Controle de caixa" at bounding box center [68, 249] width 78 height 14
